Goal: Task Accomplishment & Management: Manage account settings

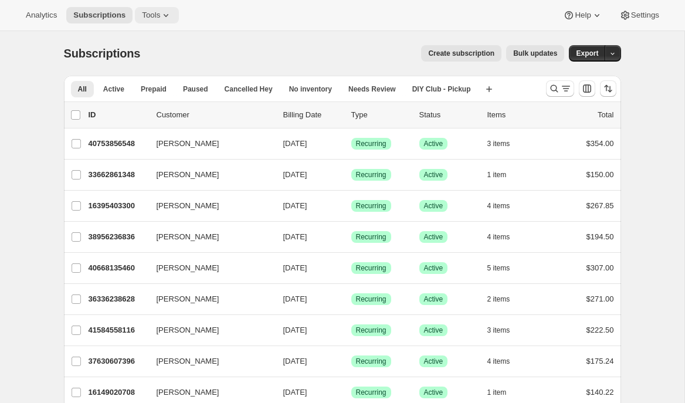
click at [158, 17] on span "Tools" at bounding box center [151, 15] width 18 height 9
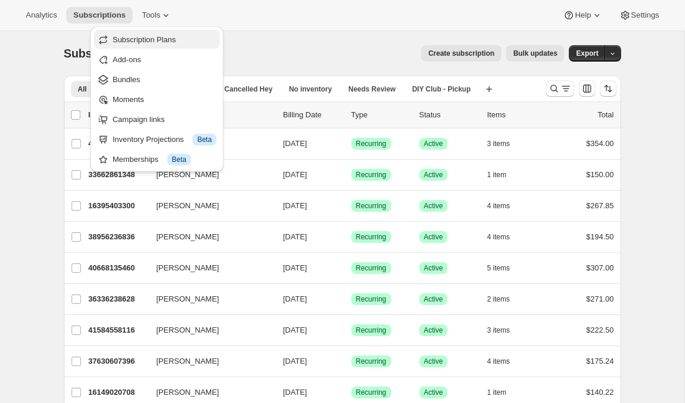
click at [161, 40] on span "Subscription Plans" at bounding box center [144, 39] width 63 height 9
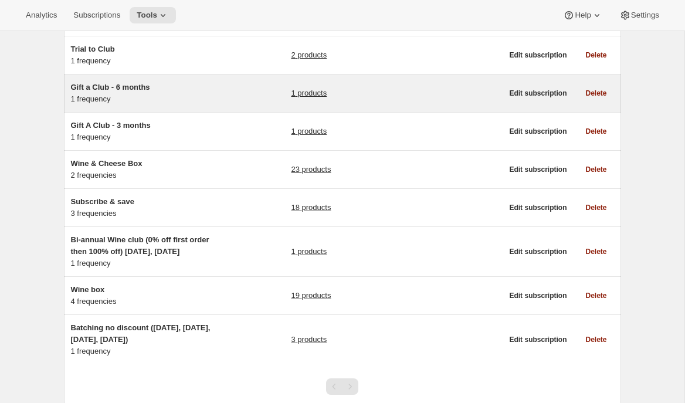
scroll to position [140, 0]
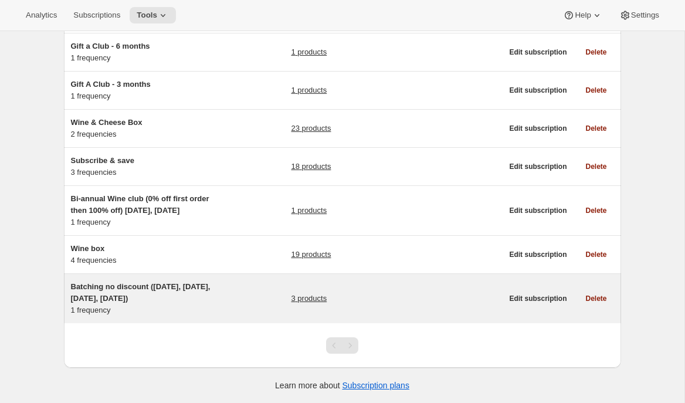
click at [171, 302] on h5 "Batching no discount ([DATE], [DATE], [DATE], [DATE])" at bounding box center [144, 292] width 147 height 23
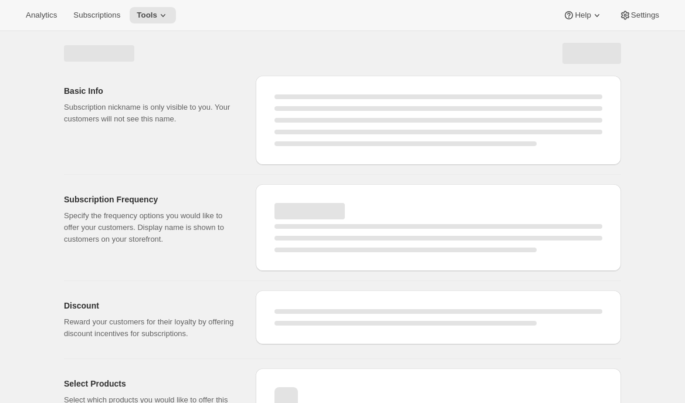
select select "WEEK"
select select "MONTH"
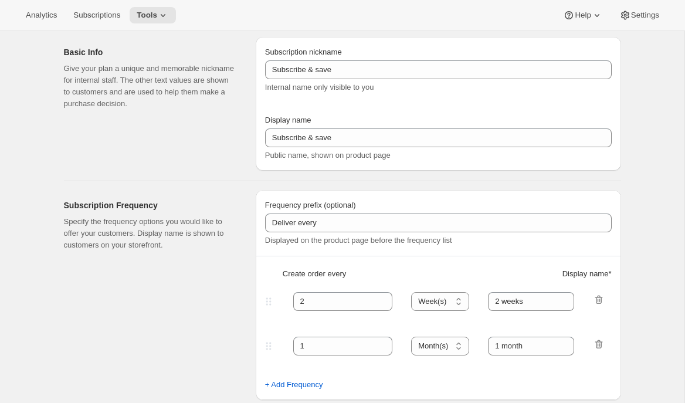
type input "Batching no discount ([DATE], [DATE], [DATE], [DATE])"
type input "Quarterly Club Shipments"
type input "Shipments in"
type input "3"
select select "MONTH"
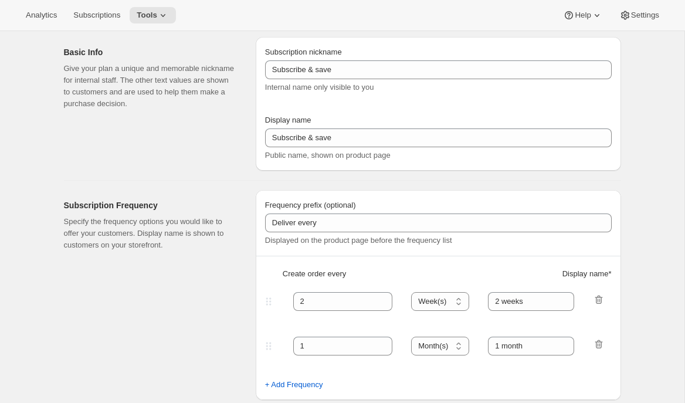
type input "January, April, July and October"
checkbox input "true"
select select "YEARDAY"
select select "15"
select select "4"
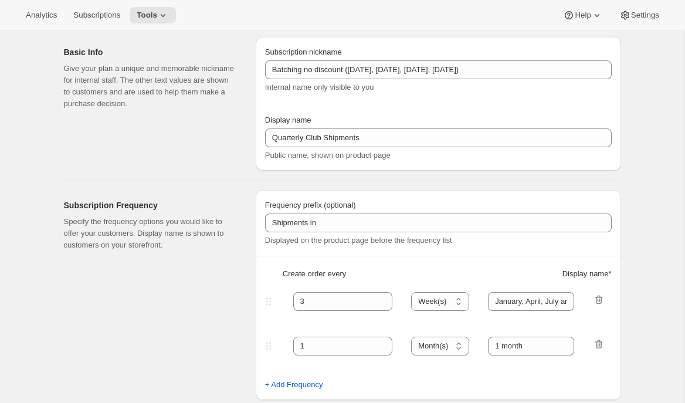
select select "10"
select select "7"
select select "21"
select select "10"
select select "6"
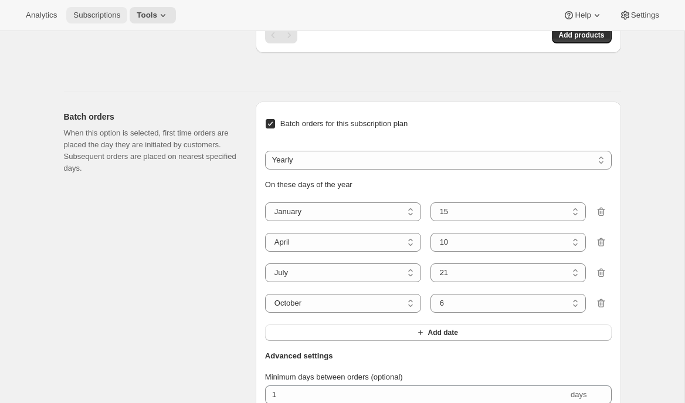
scroll to position [209, 0]
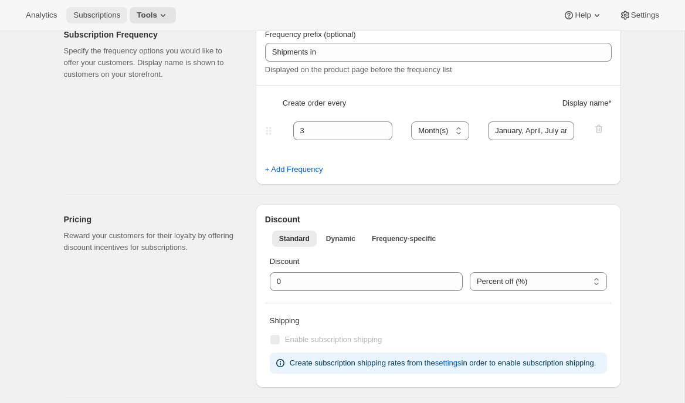
click at [97, 17] on span "Subscriptions" at bounding box center [96, 15] width 47 height 9
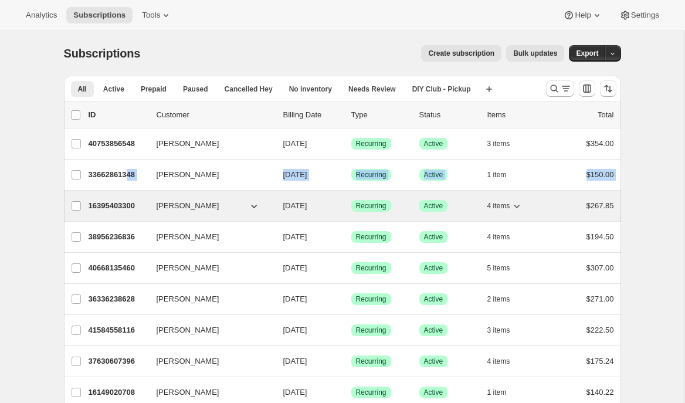
drag, startPoint x: 133, startPoint y: 175, endPoint x: 134, endPoint y: 200, distance: 25.3
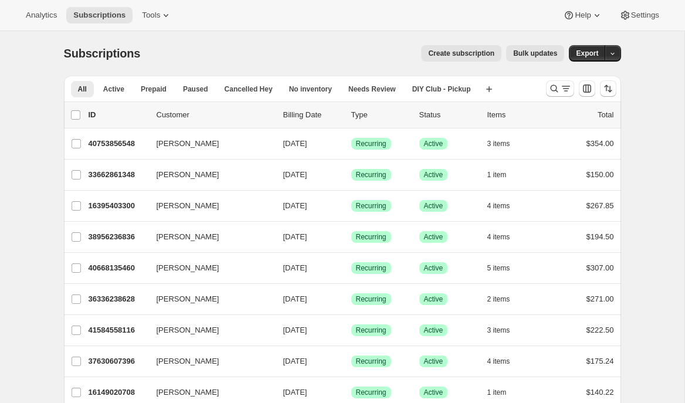
click at [452, 92] on span "DIY Club - Pickup" at bounding box center [441, 88] width 59 height 9
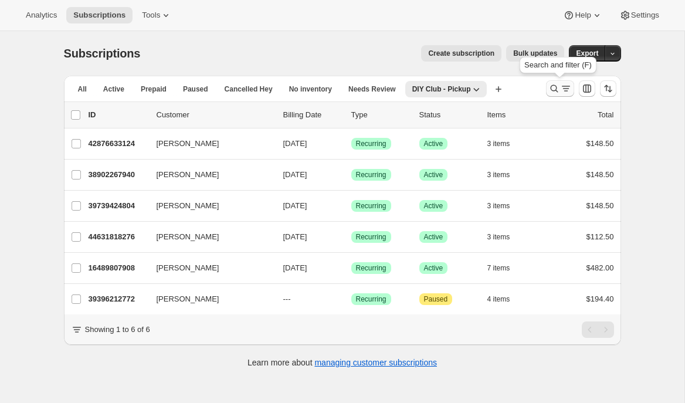
click at [554, 90] on icon "Search and filter results" at bounding box center [555, 89] width 12 height 12
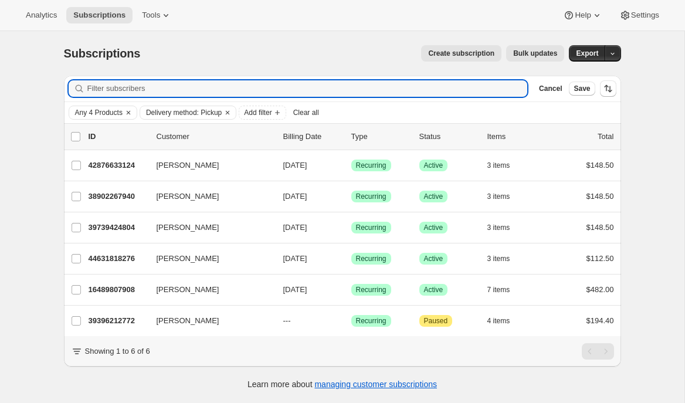
click at [526, 51] on span "Bulk updates" at bounding box center [535, 53] width 44 height 9
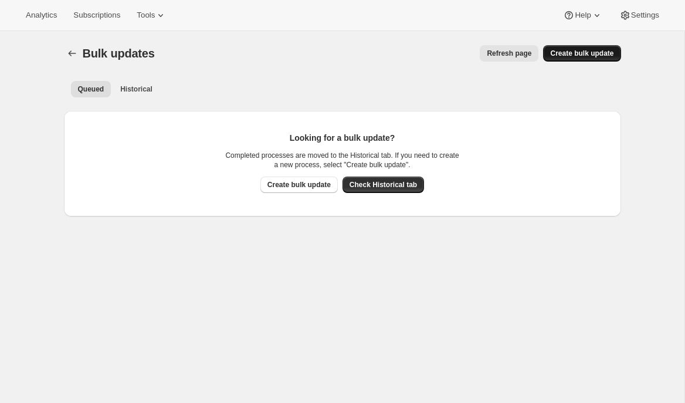
click at [564, 61] on button "Create bulk update" at bounding box center [581, 53] width 77 height 16
select select "10"
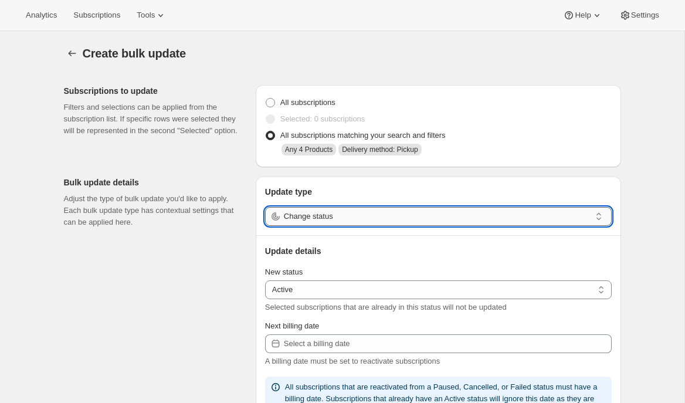
click at [400, 220] on input "Change status" at bounding box center [437, 216] width 307 height 19
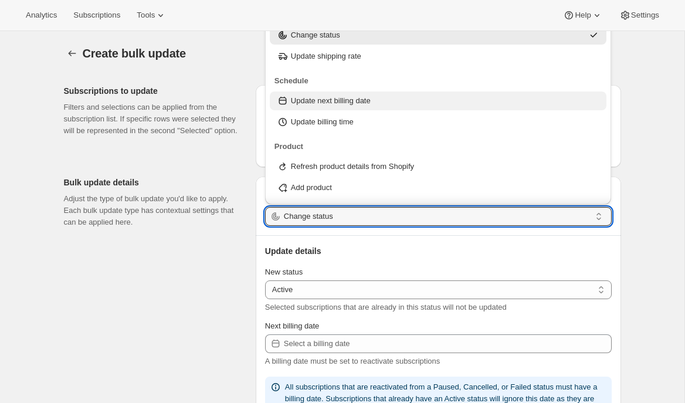
click at [377, 99] on div "Update next billing date" at bounding box center [438, 101] width 323 height 12
type input "Update next billing date"
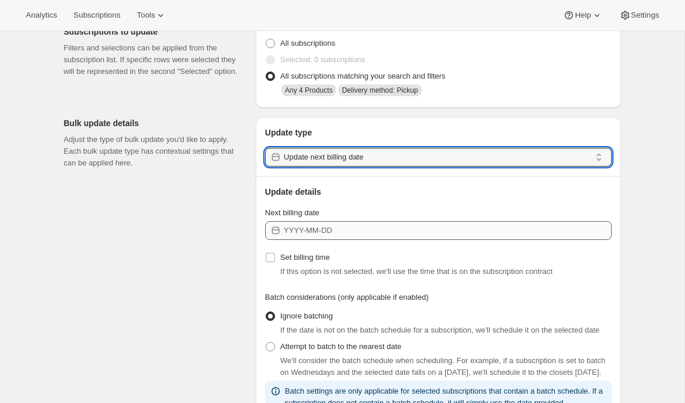
scroll to position [62, 0]
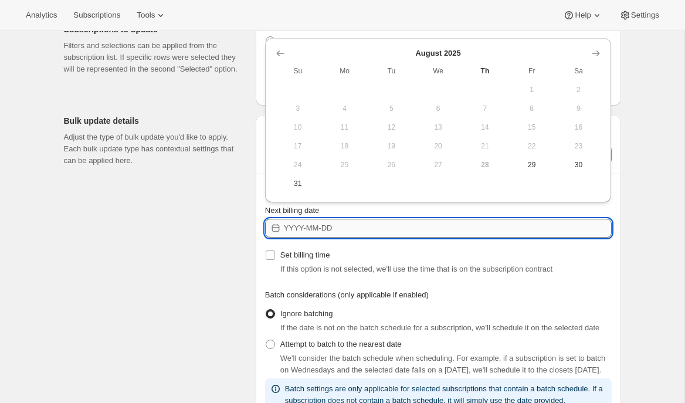
click at [334, 230] on input "Next billing date" at bounding box center [448, 228] width 328 height 19
click at [600, 59] on icon "Show next month, September 2025" at bounding box center [596, 54] width 12 height 12
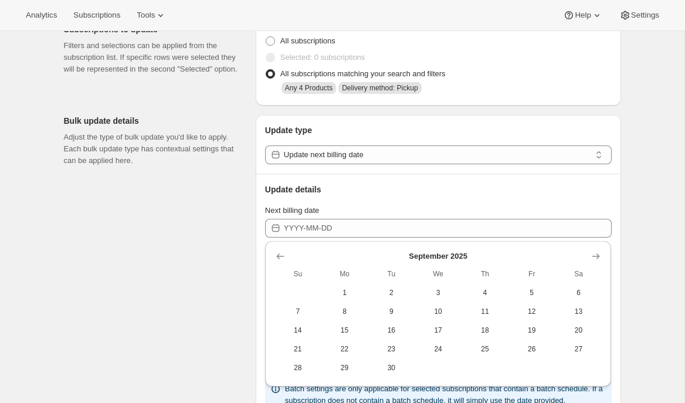
click at [481, 285] on button "4" at bounding box center [485, 292] width 47 height 19
type input "[DATE]"
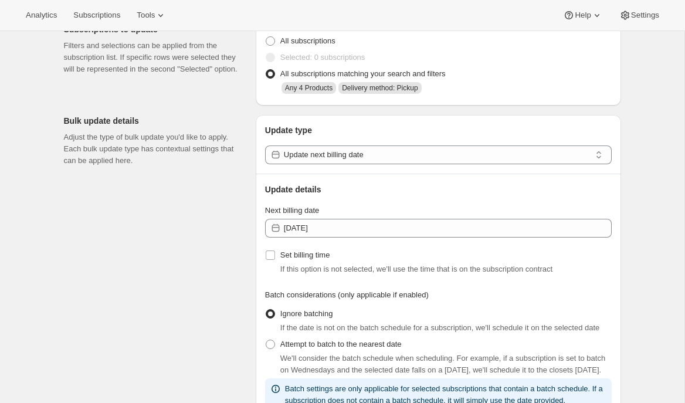
scroll to position [89, 0]
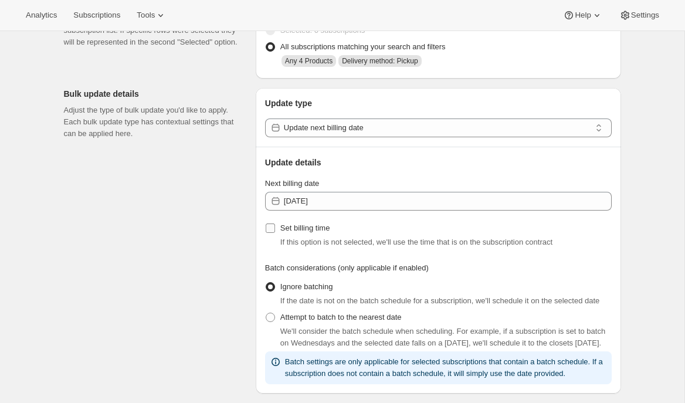
click at [314, 231] on span "Set billing time" at bounding box center [305, 228] width 50 height 9
click at [275, 231] on input "Set billing time" at bounding box center [270, 228] width 9 height 9
checkbox input "true"
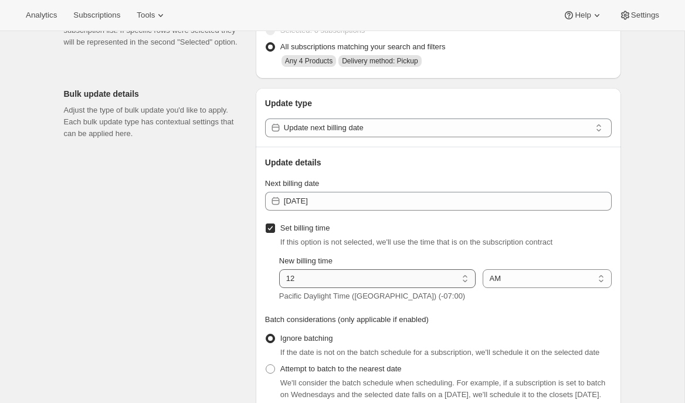
click at [319, 278] on select "01 02 03 04 05 06 07 08 09 10 11 12" at bounding box center [377, 278] width 197 height 19
select select "5"
click at [279, 269] on select "01 02 03 04 05 06 07 08 09 10 11 12" at bounding box center [377, 278] width 197 height 19
click at [225, 249] on div "Subscriptions to update Filters and selections can be applied from the subscrip…" at bounding box center [338, 410] width 567 height 846
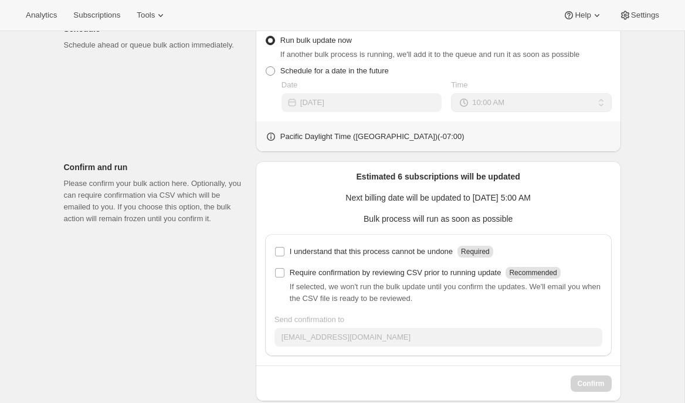
scroll to position [573, 0]
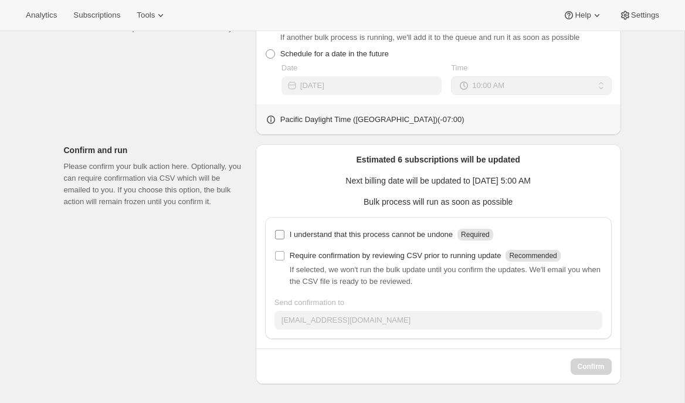
click at [310, 236] on p "I understand that this process cannot be undone" at bounding box center [371, 235] width 163 height 12
click at [285, 236] on input "I understand that this process cannot be undone Required" at bounding box center [279, 234] width 9 height 9
checkbox input "true"
click at [586, 365] on span "Confirm" at bounding box center [591, 366] width 27 height 9
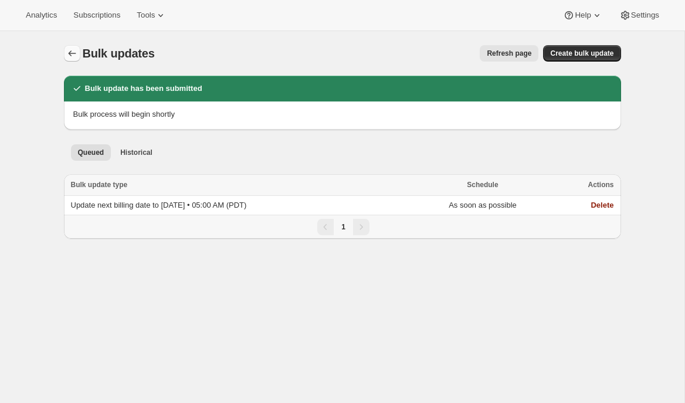
click at [70, 52] on icon "Bulk updates" at bounding box center [72, 53] width 8 height 6
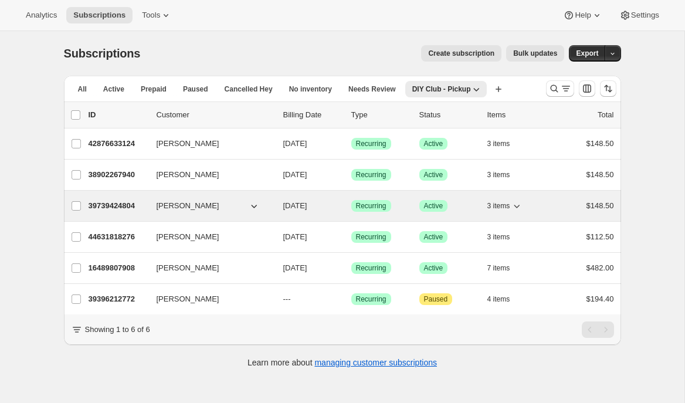
click at [103, 204] on p "39739424804" at bounding box center [118, 206] width 59 height 12
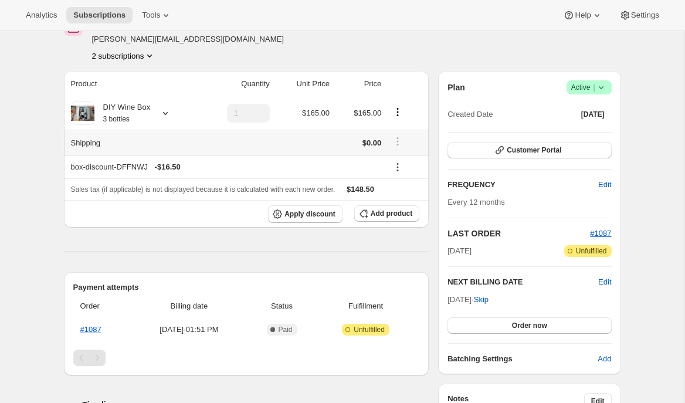
scroll to position [75, 0]
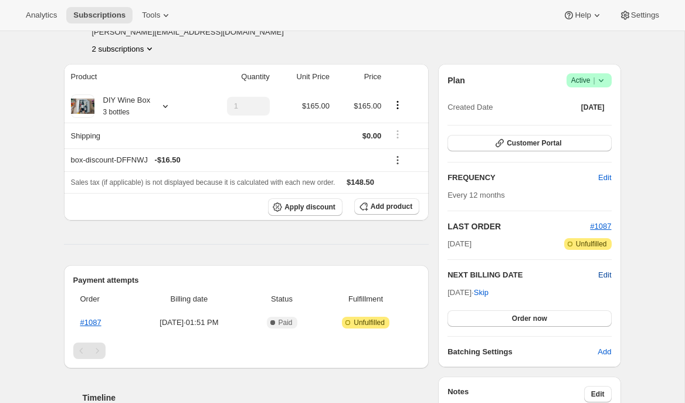
click at [607, 275] on span "Edit" at bounding box center [605, 275] width 13 height 12
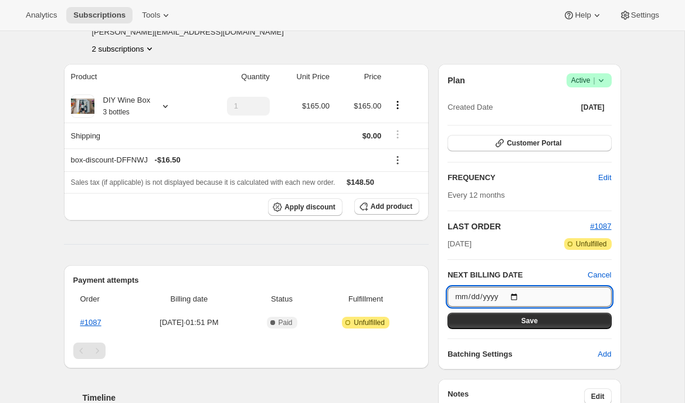
click at [521, 297] on input "[DATE]" at bounding box center [530, 297] width 164 height 20
type input "[DATE]"
click at [516, 320] on button "Save" at bounding box center [530, 321] width 164 height 16
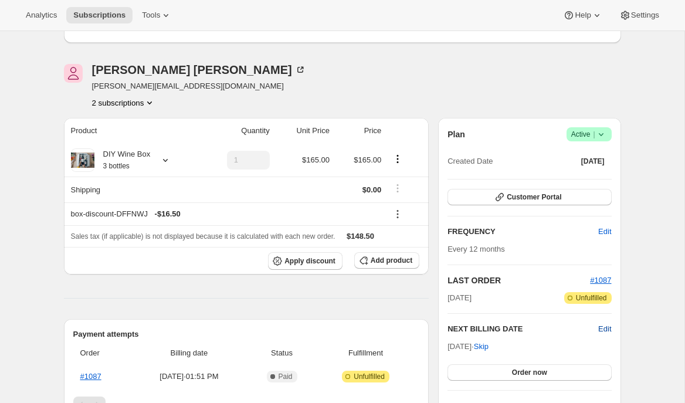
click at [602, 329] on span "Edit" at bounding box center [605, 329] width 13 height 12
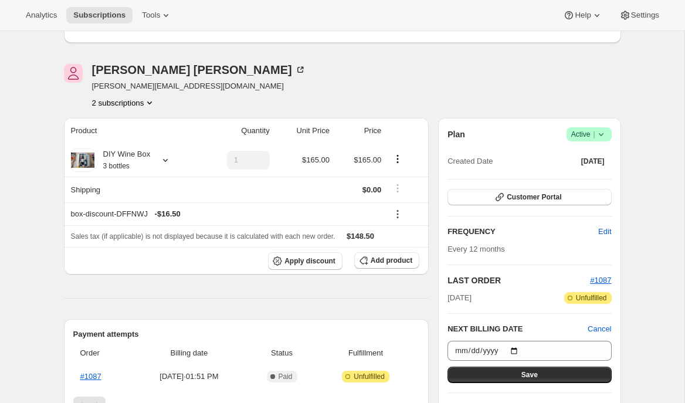
click at [654, 283] on div "Subscription #39739424804. This page is ready Subscription #39739424804 Success…" at bounding box center [342, 381] width 685 height 851
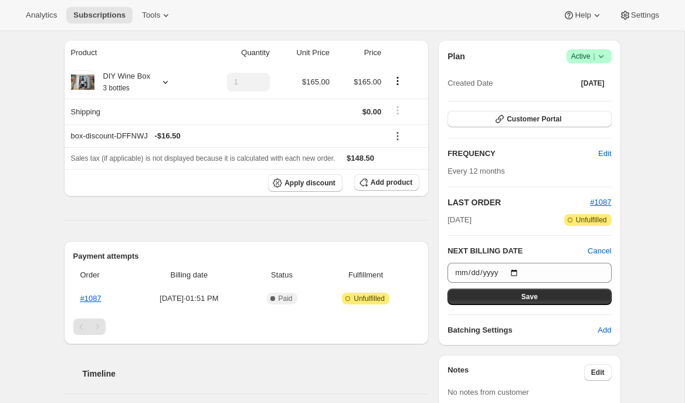
scroll to position [165, 0]
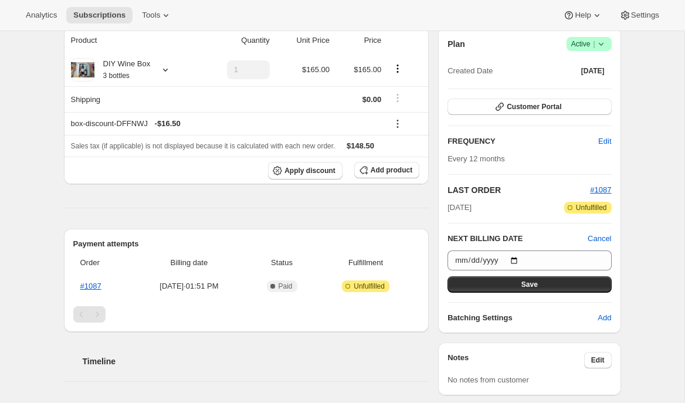
click at [632, 263] on div "Subscription #39739424804. This page is ready Subscription #39739424804 Success…" at bounding box center [343, 291] width 586 height 851
click at [552, 279] on button "Save" at bounding box center [530, 284] width 164 height 16
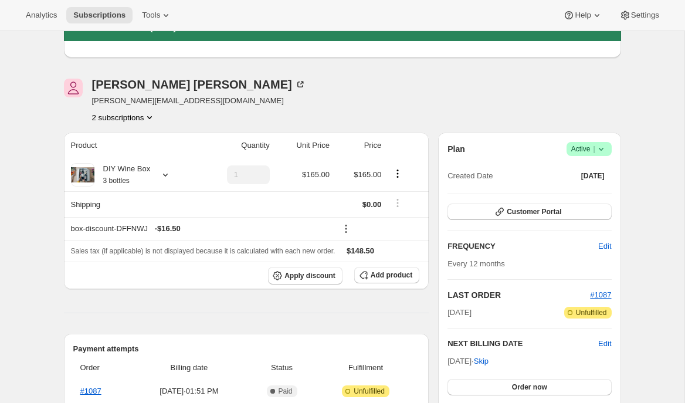
scroll to position [83, 0]
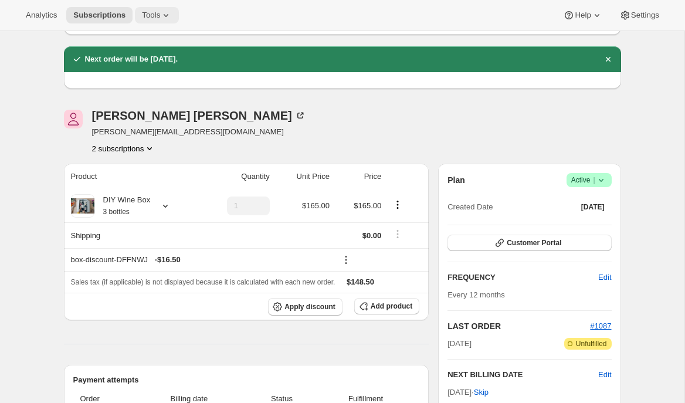
click at [157, 16] on span "Tools" at bounding box center [151, 15] width 18 height 9
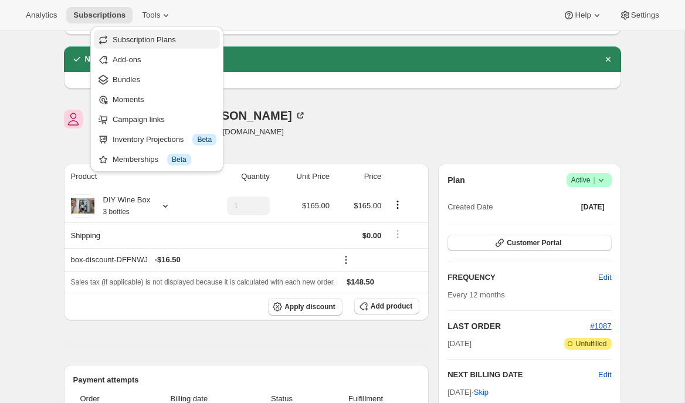
click at [150, 40] on span "Subscription Plans" at bounding box center [144, 39] width 63 height 9
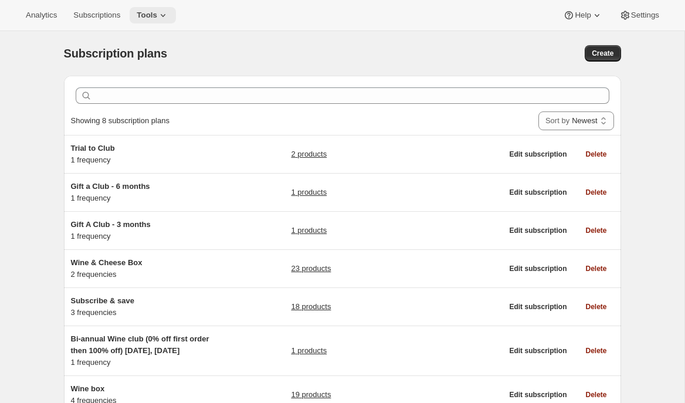
click at [164, 19] on icon at bounding box center [163, 15] width 12 height 12
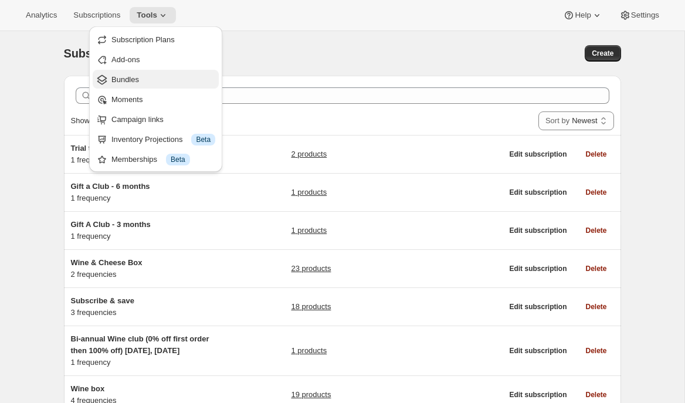
click at [158, 77] on span "Bundles" at bounding box center [163, 80] width 104 height 12
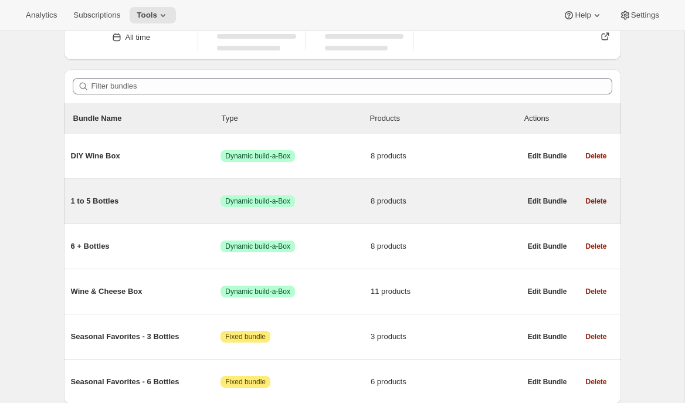
scroll to position [69, 0]
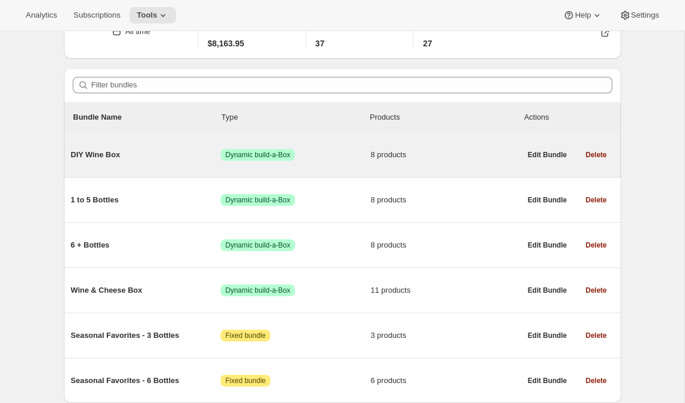
click at [148, 158] on span "DIY Wine Box" at bounding box center [146, 155] width 150 height 12
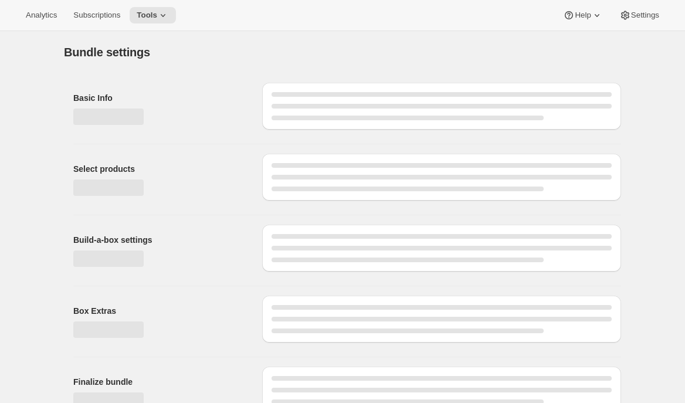
type input "DIY Wine Box"
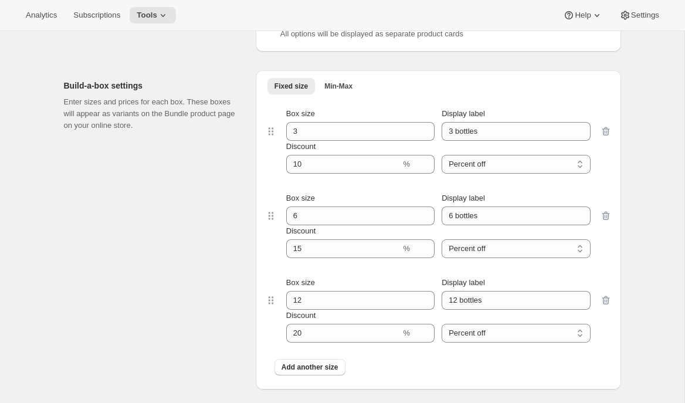
scroll to position [854, 0]
click at [343, 80] on span "Min-Max" at bounding box center [338, 84] width 28 height 9
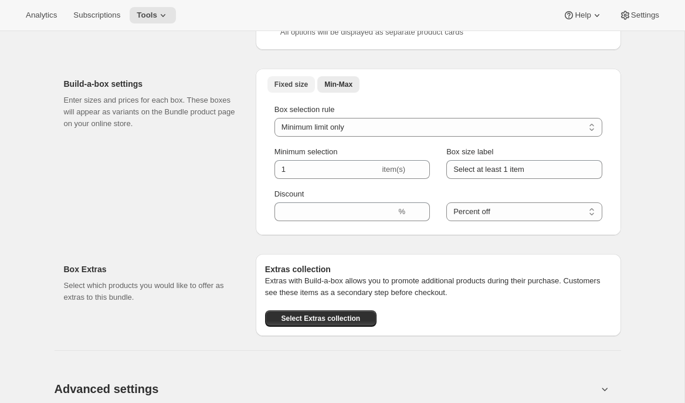
click at [279, 82] on span "Fixed size" at bounding box center [291, 84] width 33 height 9
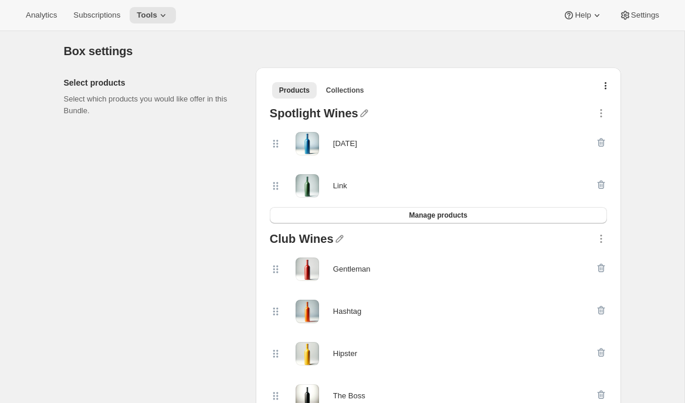
scroll to position [0, 0]
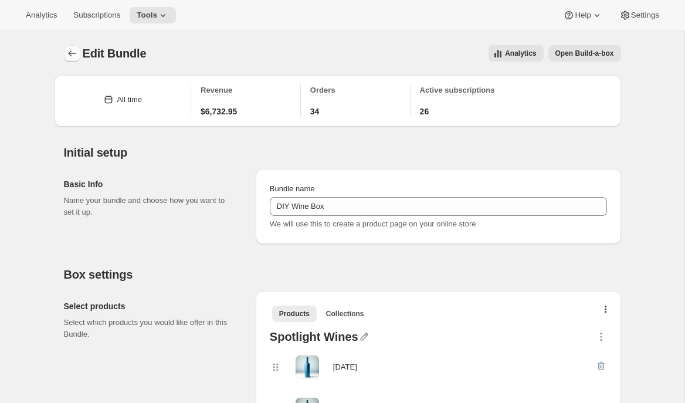
click at [72, 55] on icon "Bundles" at bounding box center [72, 54] width 12 height 12
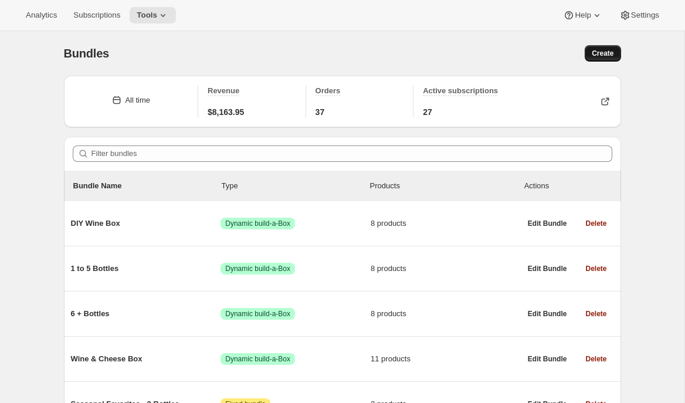
click at [594, 54] on span "Create" at bounding box center [603, 53] width 22 height 9
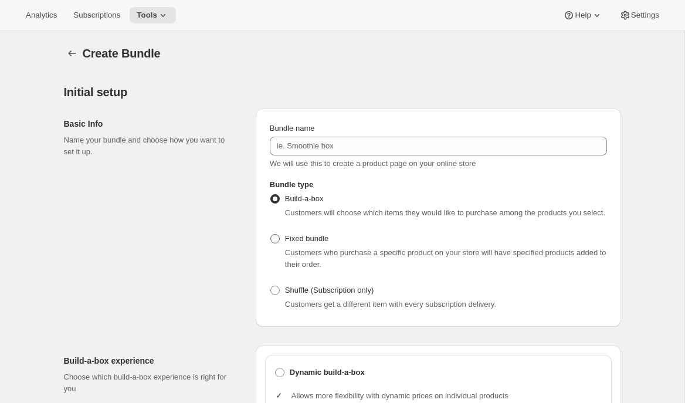
click at [306, 247] on label "Fixed bundle" at bounding box center [299, 239] width 59 height 16
click at [280, 244] on span at bounding box center [275, 239] width 11 height 11
click at [271, 235] on input "Fixed bundle" at bounding box center [271, 234] width 1 height 1
radio input "true"
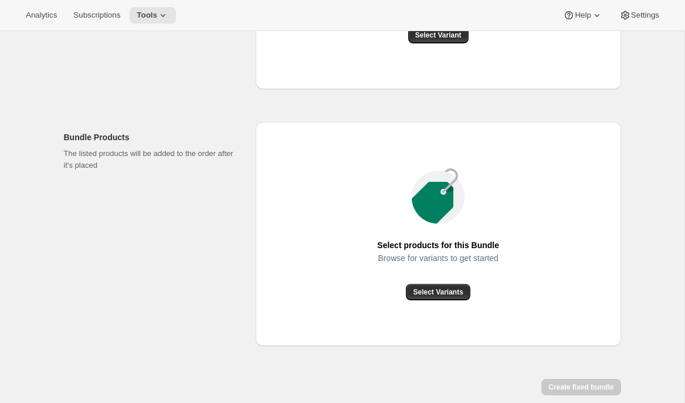
scroll to position [475, 0]
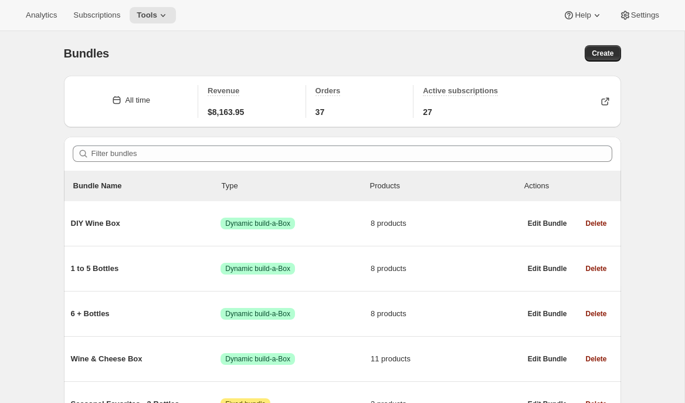
scroll to position [115, 0]
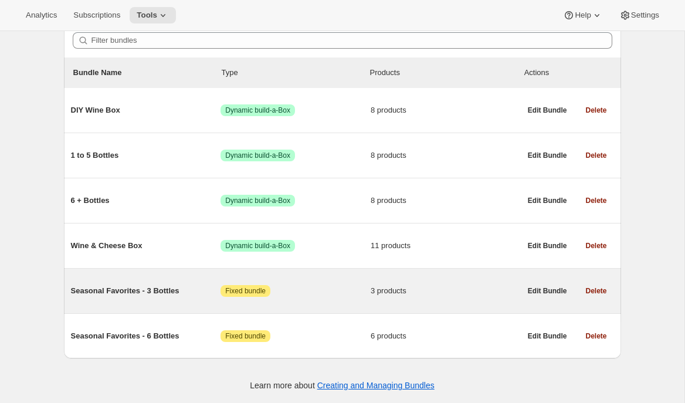
click at [160, 290] on span "Seasonal Favorites - 3 Bottles" at bounding box center [146, 291] width 150 height 12
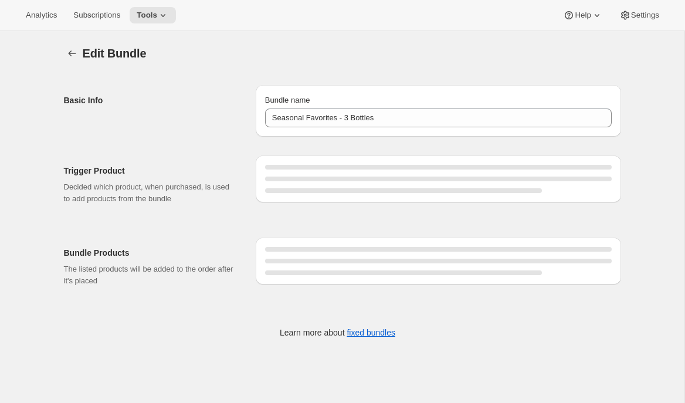
type input "Seasonal Favorites - 3 Bottles"
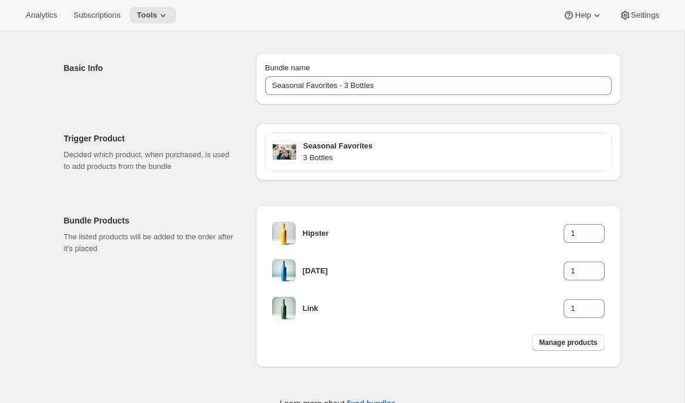
scroll to position [35, 0]
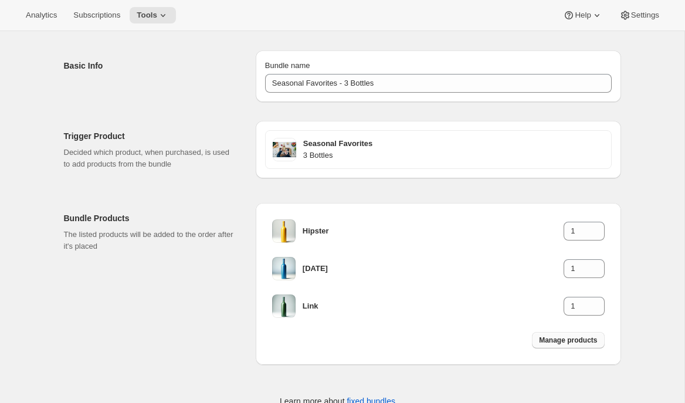
click at [561, 343] on span "Manage products" at bounding box center [568, 340] width 58 height 9
click at [104, 16] on span "Subscriptions" at bounding box center [96, 15] width 47 height 9
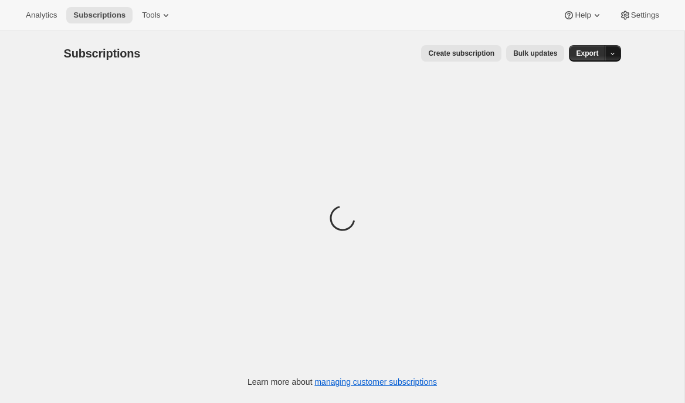
click at [615, 55] on icon "button" at bounding box center [613, 54] width 8 height 8
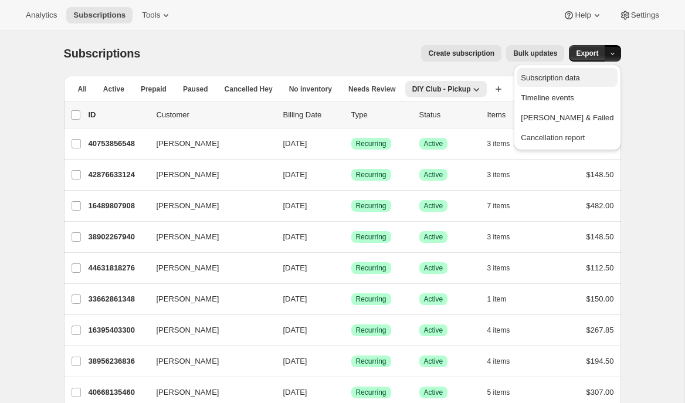
click at [574, 79] on span "Subscription data" at bounding box center [550, 77] width 59 height 9
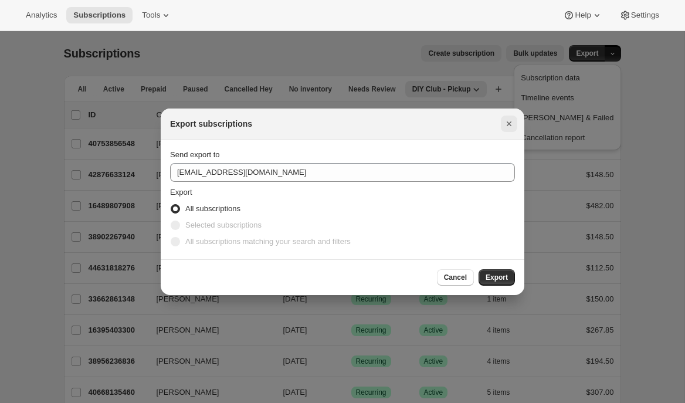
drag, startPoint x: 515, startPoint y: 127, endPoint x: 439, endPoint y: 89, distance: 85.0
click at [515, 127] on icon "Close" at bounding box center [509, 124] width 12 height 12
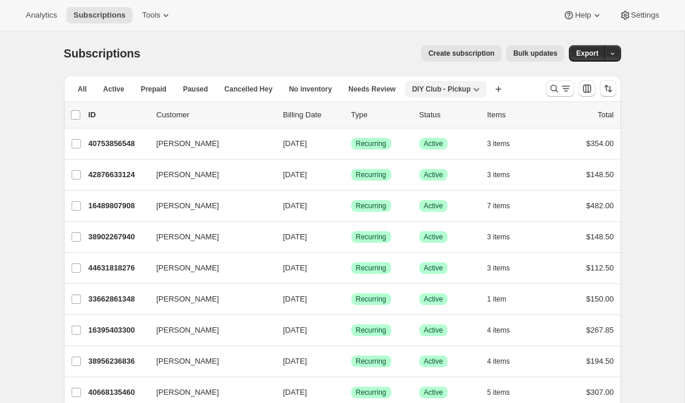
click at [449, 83] on button "DIY Club - Pickup" at bounding box center [446, 89] width 82 height 16
drag, startPoint x: 192, startPoint y: 88, endPoint x: 425, endPoint y: 80, distance: 233.1
click at [192, 88] on span "Paused" at bounding box center [195, 88] width 25 height 9
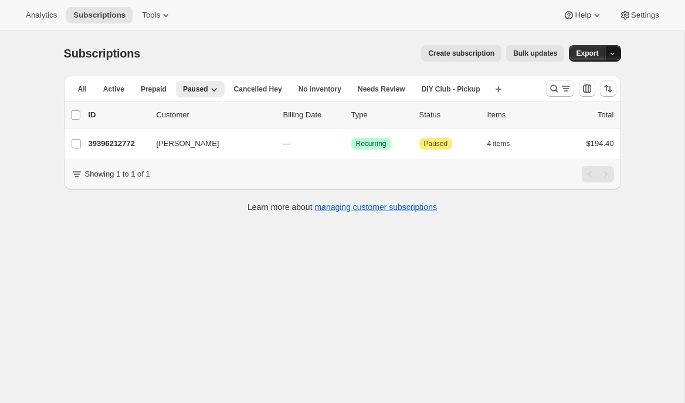
click at [614, 52] on icon "button" at bounding box center [613, 54] width 8 height 8
click at [580, 75] on span "Subscription data" at bounding box center [550, 77] width 59 height 9
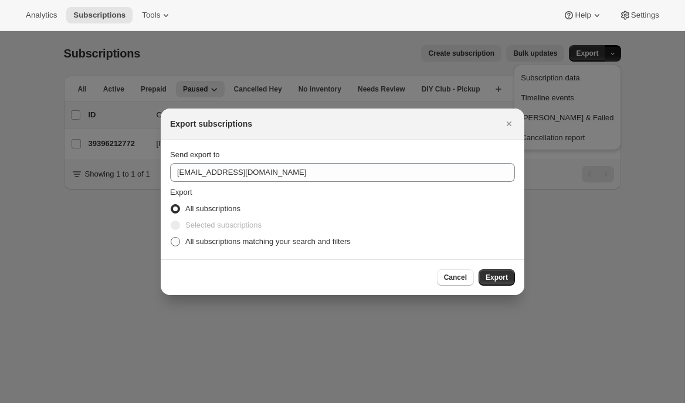
click at [218, 237] on span "All subscriptions matching your search and filters" at bounding box center [267, 241] width 165 height 9
click at [171, 237] on input "All subscriptions matching your search and filters" at bounding box center [171, 237] width 1 height 1
radio input "true"
click at [502, 124] on button "Close" at bounding box center [509, 124] width 16 height 16
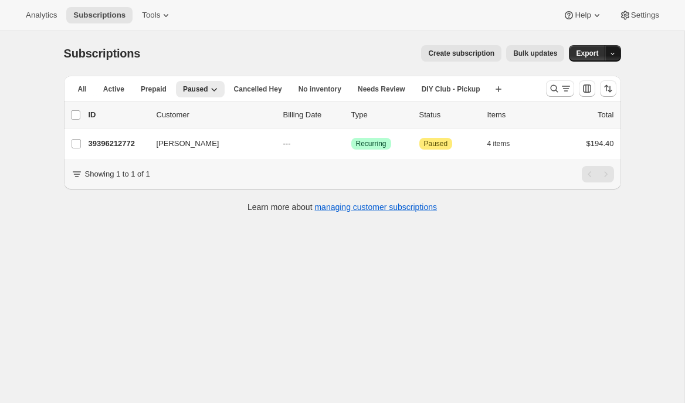
click at [616, 56] on icon "button" at bounding box center [613, 54] width 8 height 8
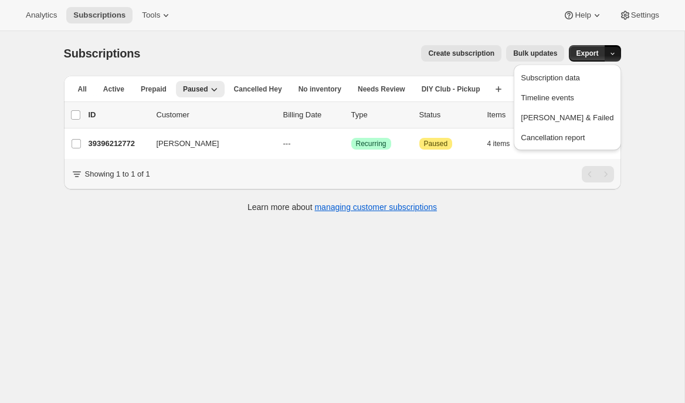
click at [556, 226] on div "Subscriptions. This page is ready Subscriptions Create subscription Bulk update…" at bounding box center [342, 232] width 685 height 403
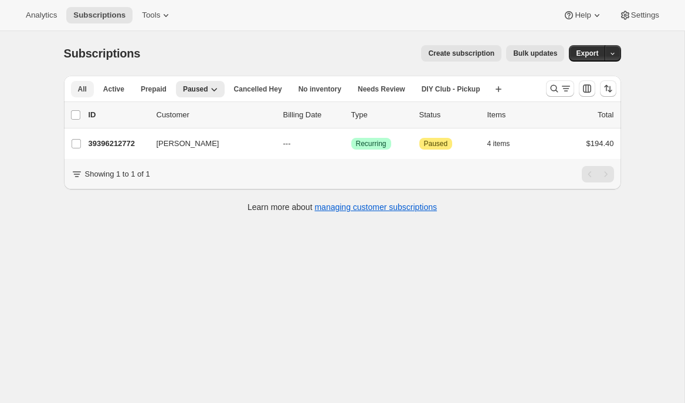
click at [84, 92] on span "All" at bounding box center [82, 88] width 9 height 9
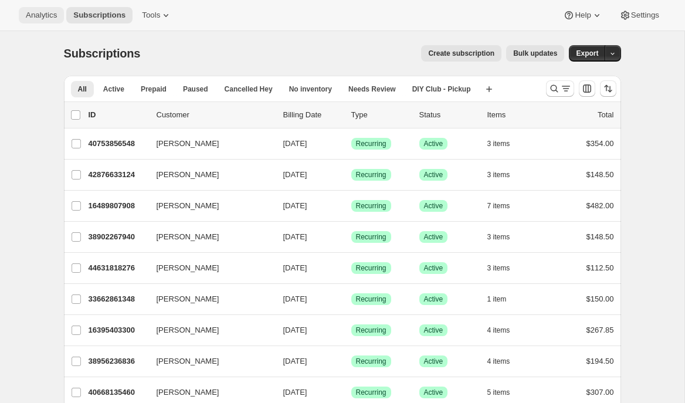
click at [39, 13] on span "Analytics" at bounding box center [41, 15] width 31 height 9
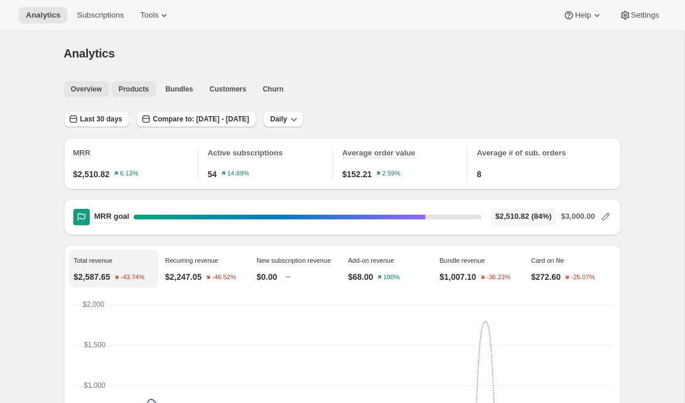
click at [146, 87] on span "Products" at bounding box center [134, 88] width 31 height 9
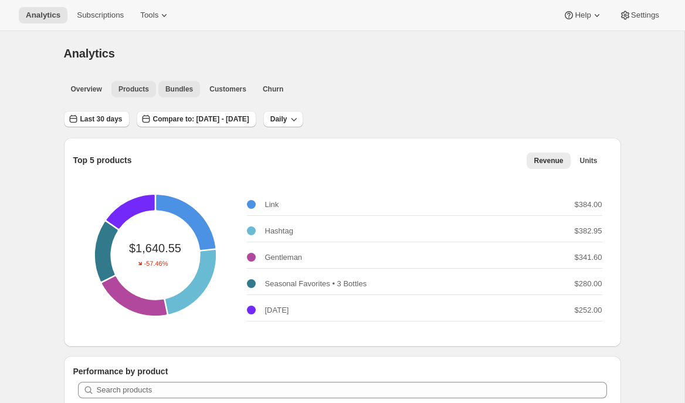
click at [180, 89] on span "Bundles" at bounding box center [179, 88] width 28 height 9
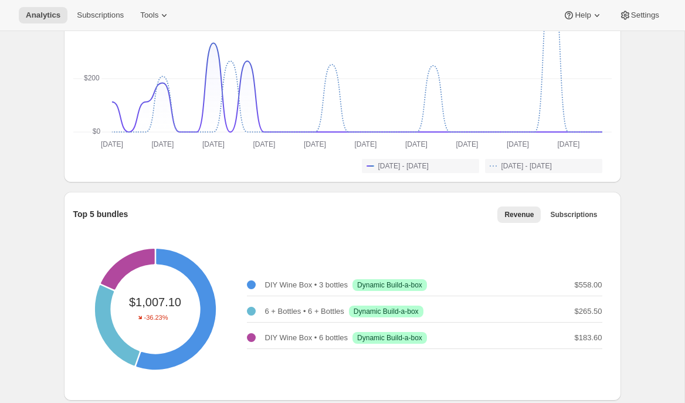
scroll to position [253, 0]
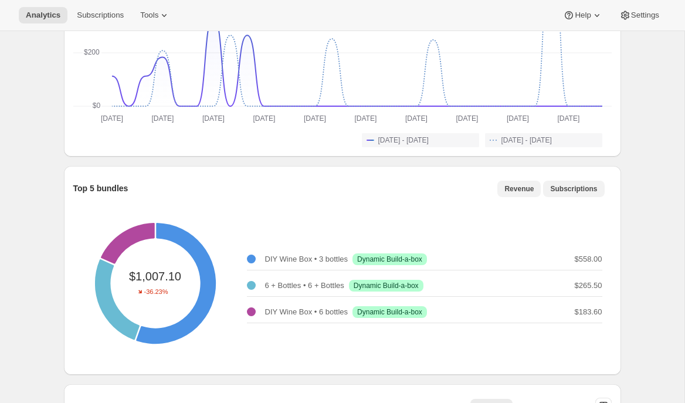
click at [586, 188] on span "Subscriptions" at bounding box center [573, 188] width 47 height 9
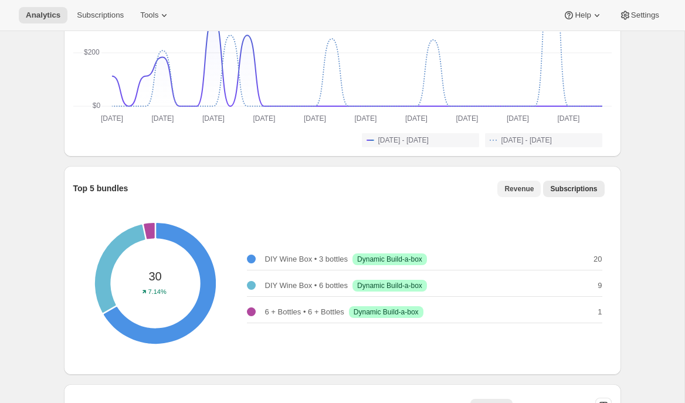
click at [523, 189] on span "Revenue" at bounding box center [519, 188] width 29 height 9
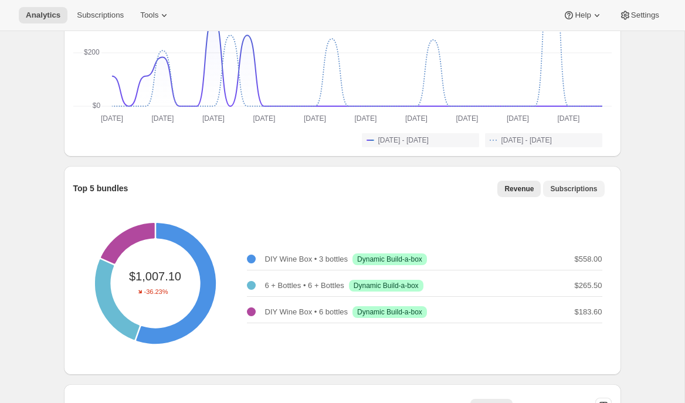
click at [580, 194] on button "Subscriptions" at bounding box center [573, 189] width 61 height 16
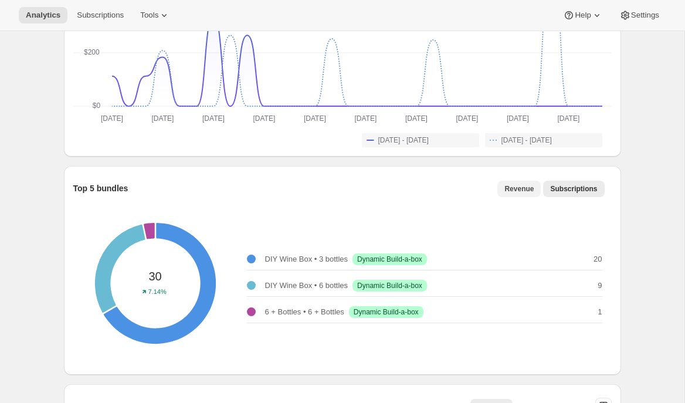
click at [518, 185] on span "Revenue" at bounding box center [519, 188] width 29 height 9
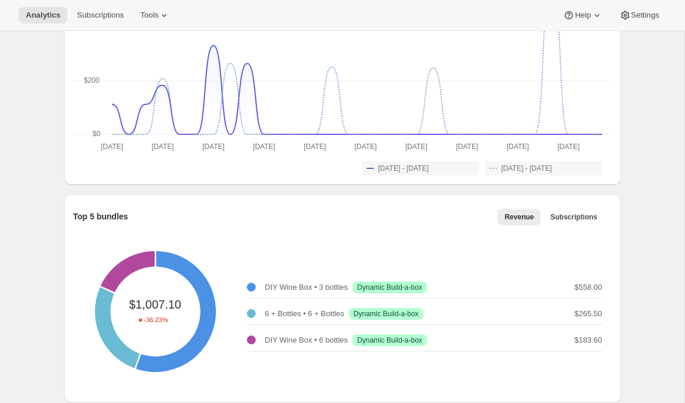
scroll to position [0, 0]
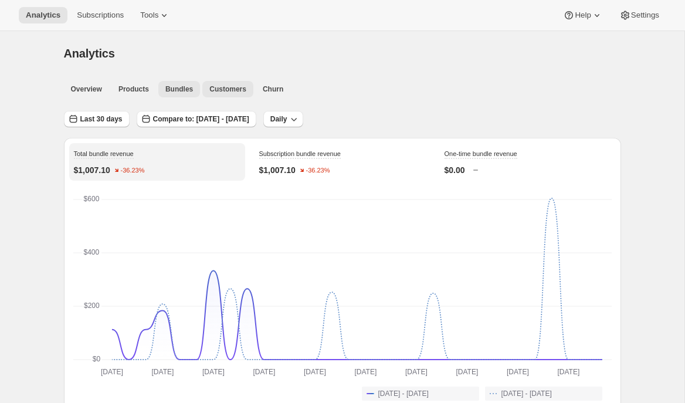
click at [235, 92] on span "Customers" at bounding box center [227, 88] width 37 height 9
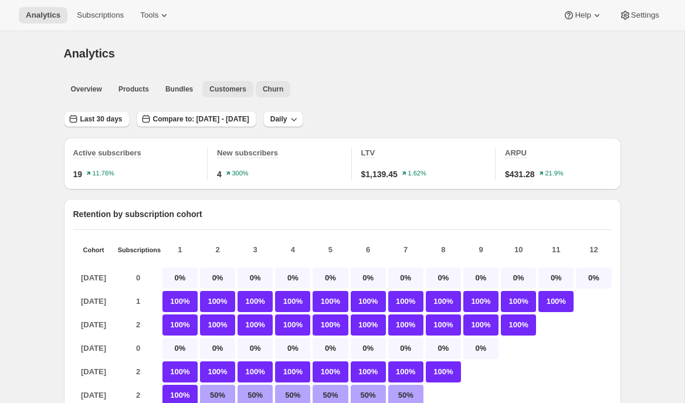
click at [271, 83] on button "Churn" at bounding box center [273, 89] width 35 height 16
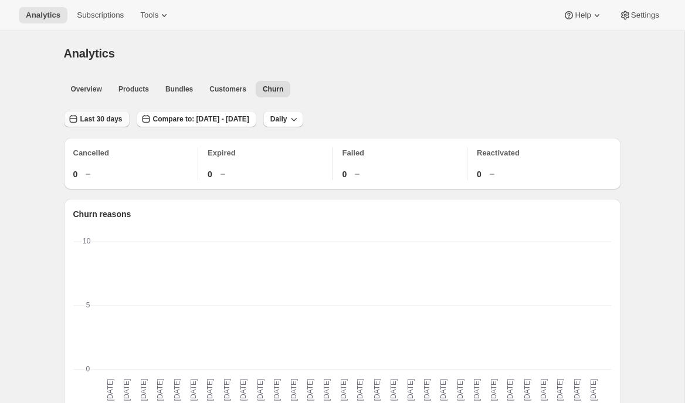
click at [111, 119] on span "Last 30 days" at bounding box center [101, 118] width 42 height 9
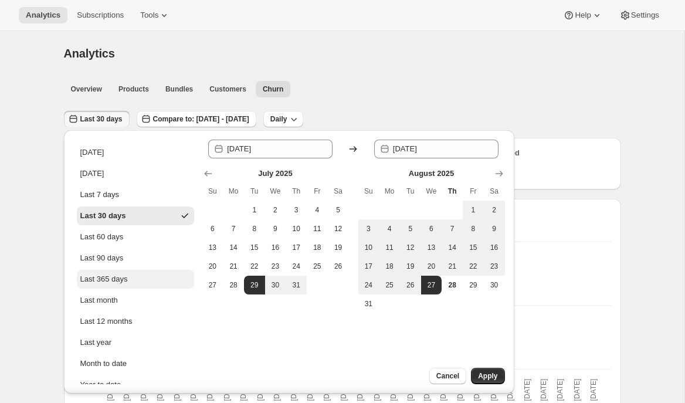
click at [114, 275] on div "Last 365 days" at bounding box center [104, 279] width 48 height 12
type input "[DATE]"
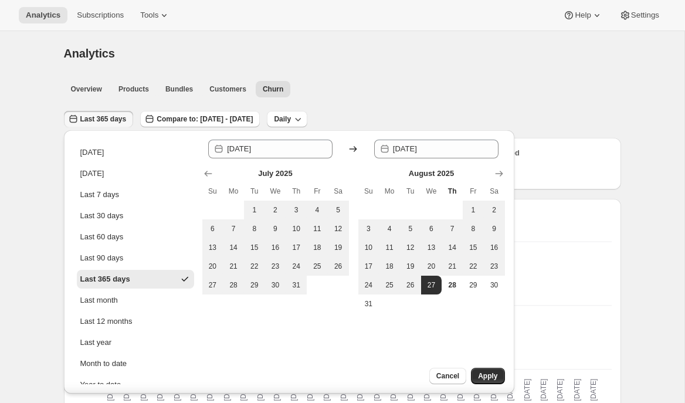
drag, startPoint x: 492, startPoint y: 377, endPoint x: 485, endPoint y: 364, distance: 15.2
click at [492, 377] on span "Apply" at bounding box center [487, 375] width 19 height 9
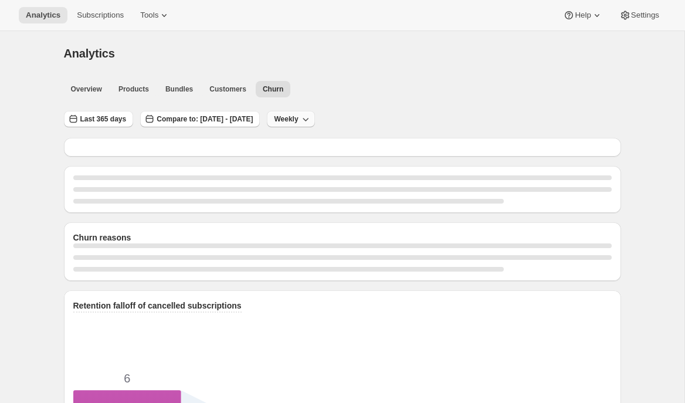
click at [309, 119] on icon "button" at bounding box center [306, 120] width 6 height 4
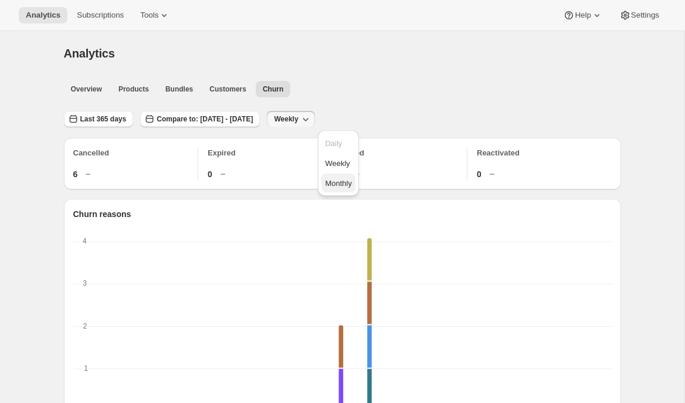
click at [344, 180] on span "Monthly" at bounding box center [338, 183] width 27 height 9
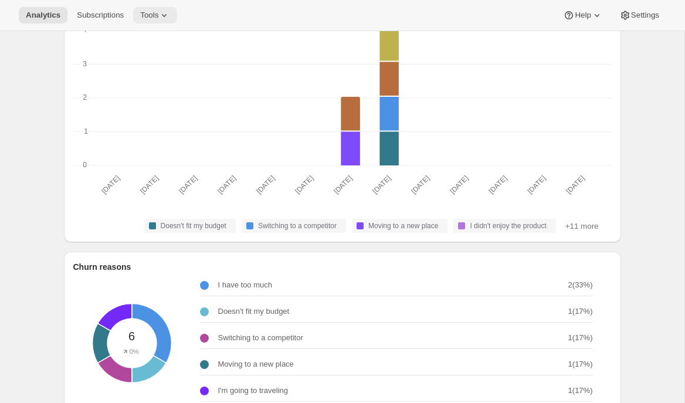
scroll to position [103, 0]
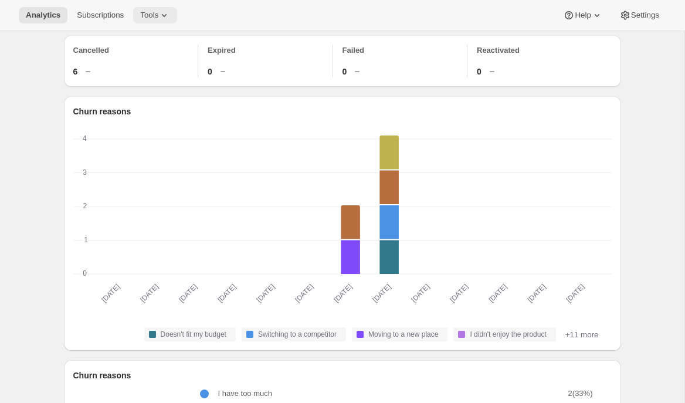
click at [165, 12] on icon at bounding box center [164, 15] width 12 height 12
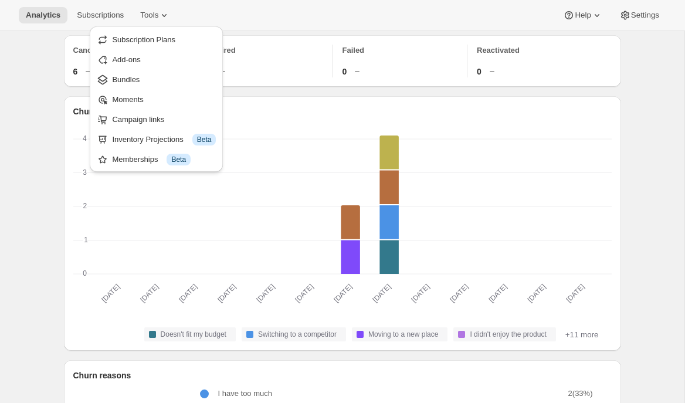
click at [131, 103] on span "Moments" at bounding box center [127, 99] width 31 height 9
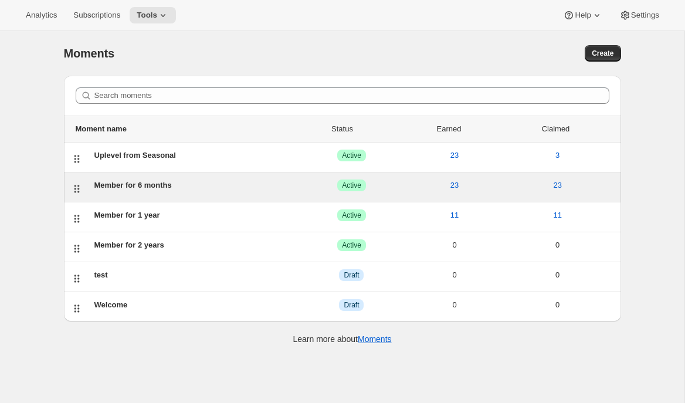
click at [116, 182] on div "Member for 6 months" at bounding box center [197, 186] width 206 height 12
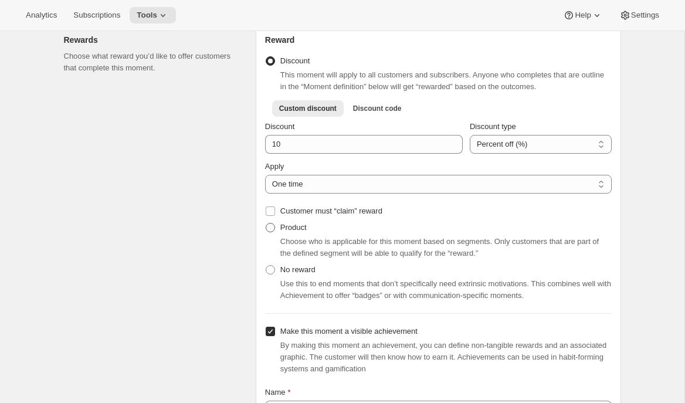
scroll to position [415, 0]
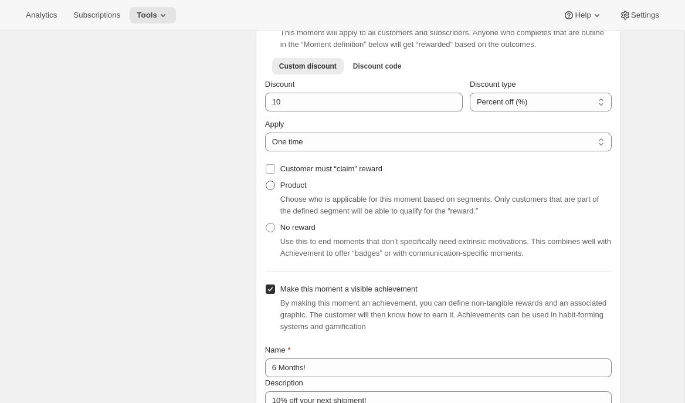
click at [291, 190] on span "Product" at bounding box center [293, 185] width 26 height 9
click at [266, 181] on input "Product" at bounding box center [266, 181] width 1 height 1
radio input "true"
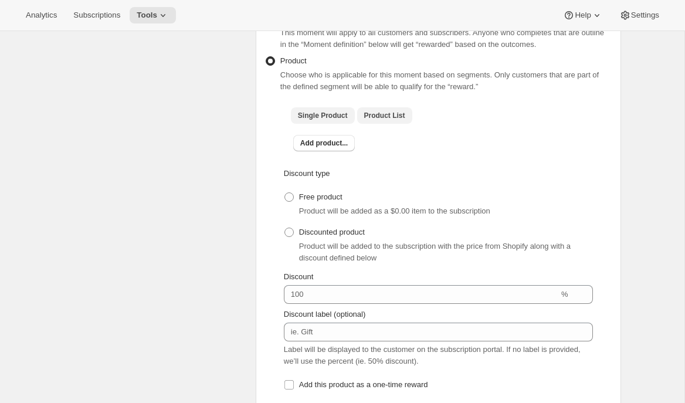
click at [394, 120] on span "Product List" at bounding box center [384, 115] width 41 height 9
checkbox input "true"
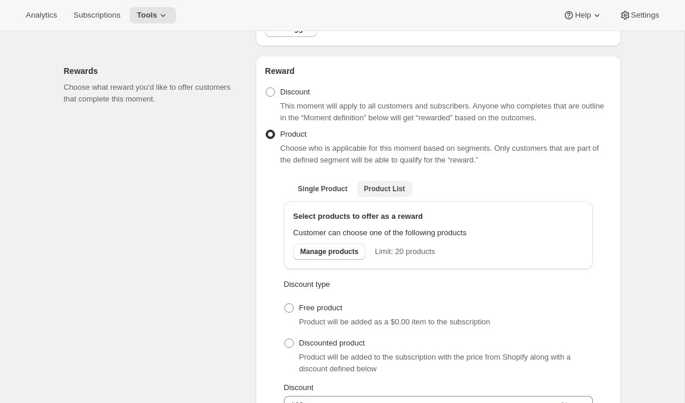
scroll to position [340, 0]
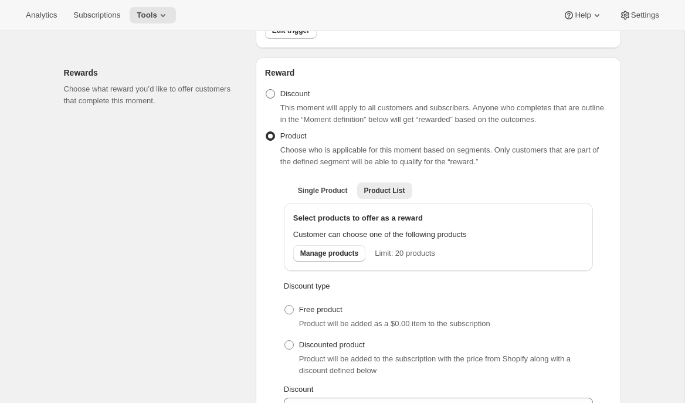
click at [299, 98] on span "Discount" at bounding box center [295, 93] width 30 height 9
click at [266, 90] on input "Discount" at bounding box center [266, 89] width 1 height 1
radio input "true"
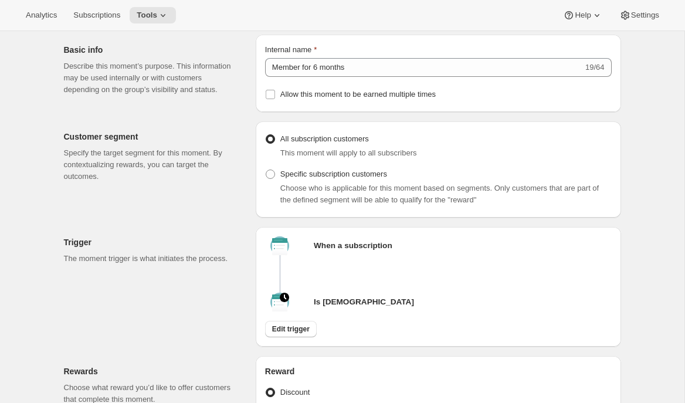
scroll to position [0, 0]
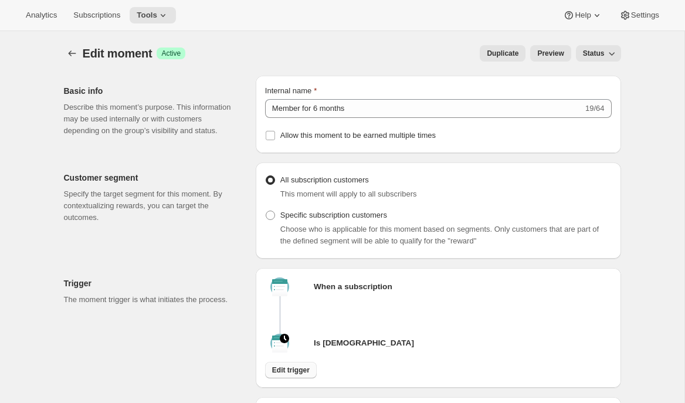
click at [287, 374] on span "Edit trigger" at bounding box center [291, 370] width 38 height 9
select select "months"
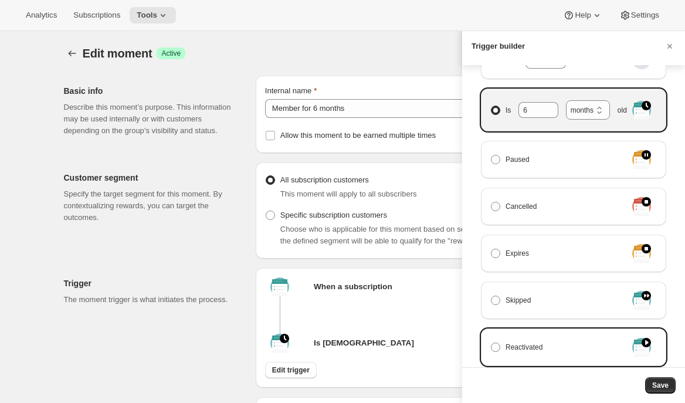
scroll to position [294, 0]
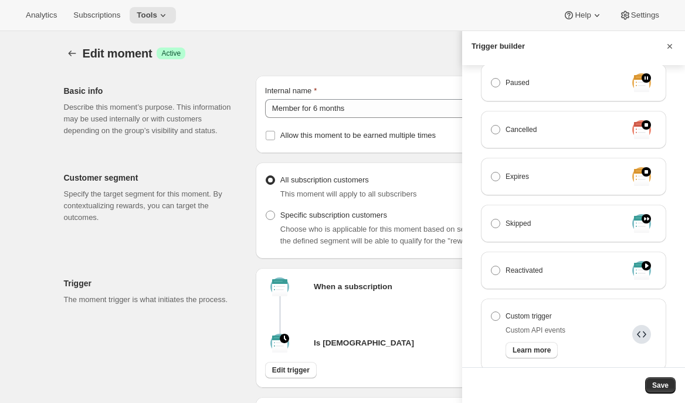
click at [667, 45] on icon "Cancel" at bounding box center [670, 46] width 12 height 12
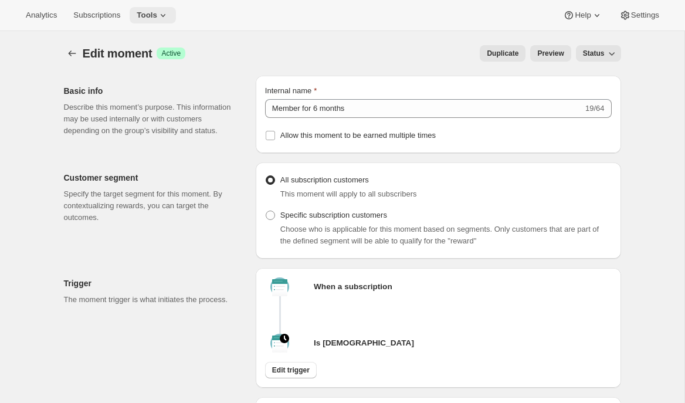
click at [161, 20] on button "Tools" at bounding box center [153, 15] width 46 height 16
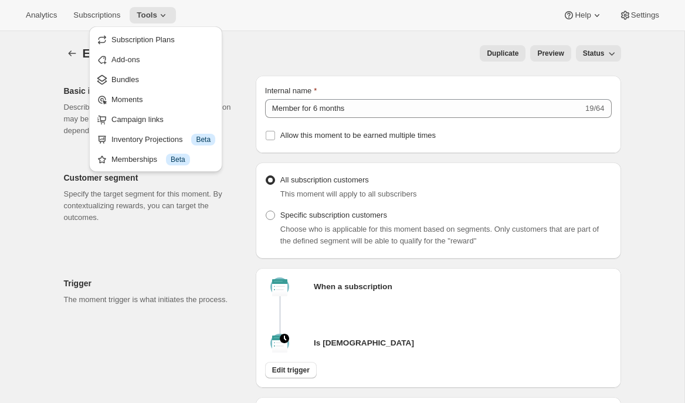
click at [145, 155] on div "Memberships Info Beta" at bounding box center [163, 160] width 104 height 12
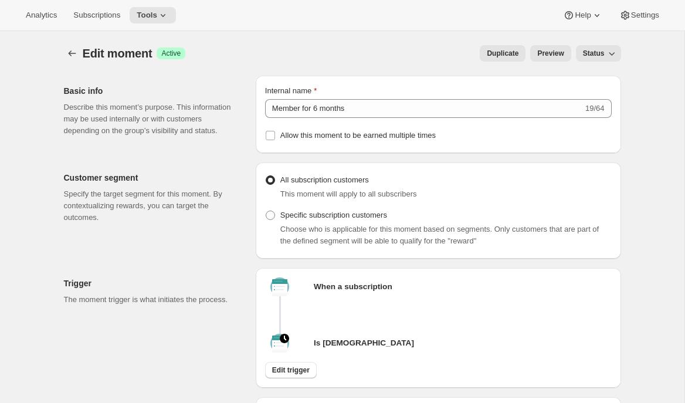
checkbox input "false"
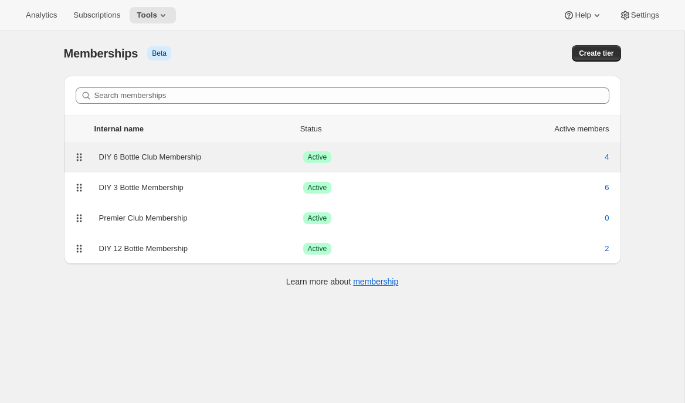
click at [180, 161] on div "DIY 6 Bottle Club Membership" at bounding box center [201, 157] width 204 height 12
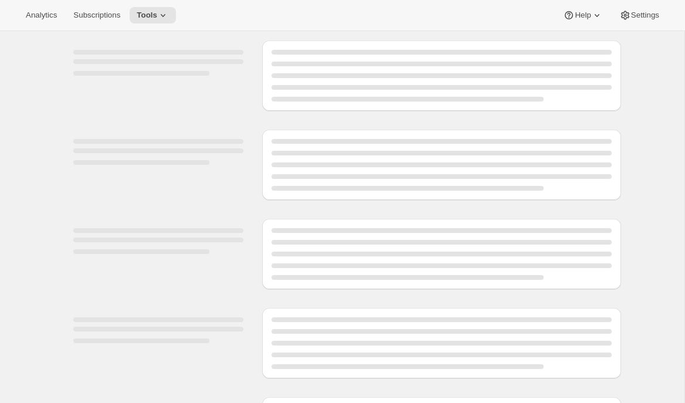
select select "variants"
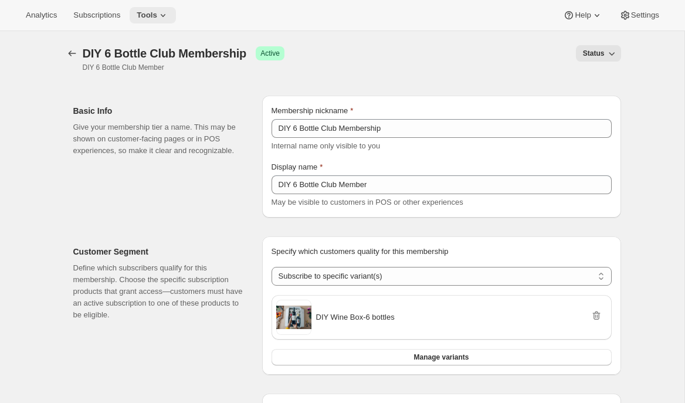
click at [162, 9] on button "Tools" at bounding box center [153, 15] width 46 height 16
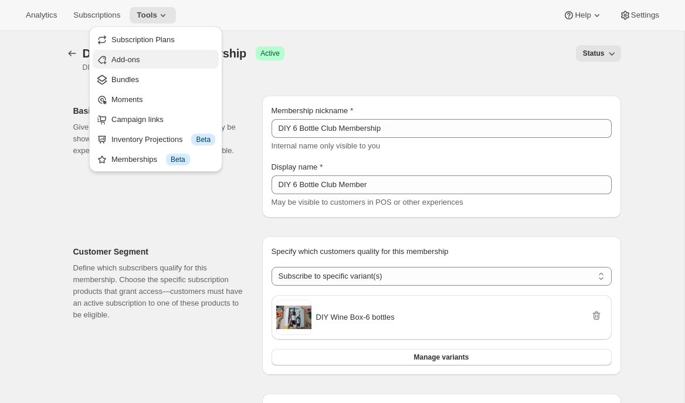
click at [140, 63] on span "Add-ons" at bounding box center [125, 59] width 28 height 9
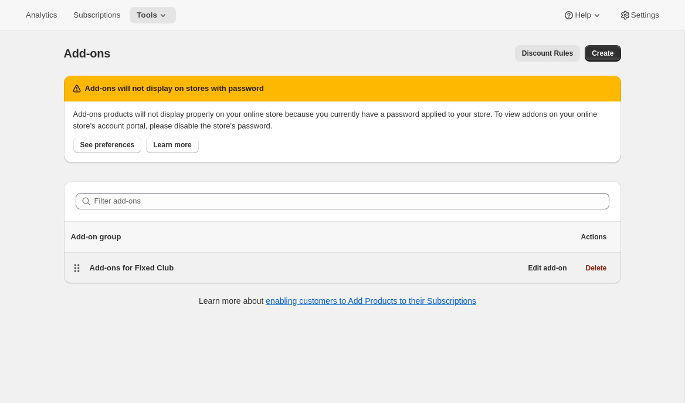
click at [140, 265] on span "Add-ons for Fixed Club" at bounding box center [132, 267] width 84 height 9
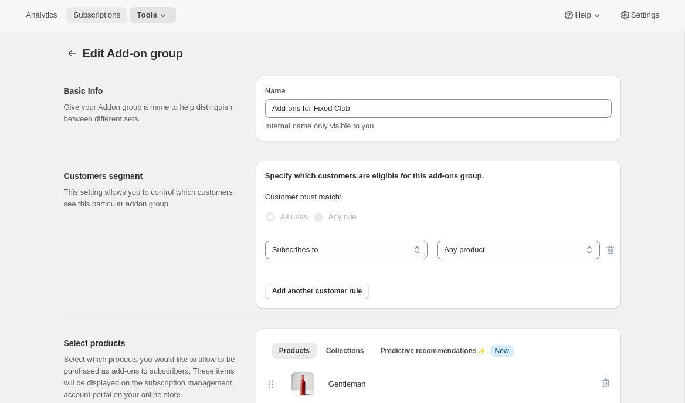
click at [84, 18] on span "Subscriptions" at bounding box center [96, 15] width 47 height 9
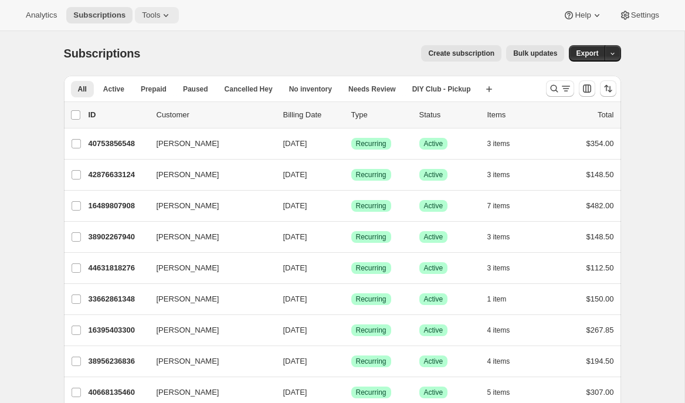
click at [160, 18] on span "Tools" at bounding box center [151, 15] width 18 height 9
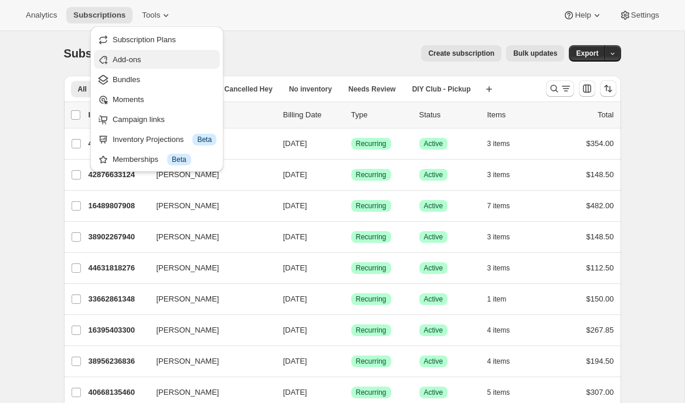
click at [167, 65] on span "Add-ons" at bounding box center [165, 60] width 104 height 12
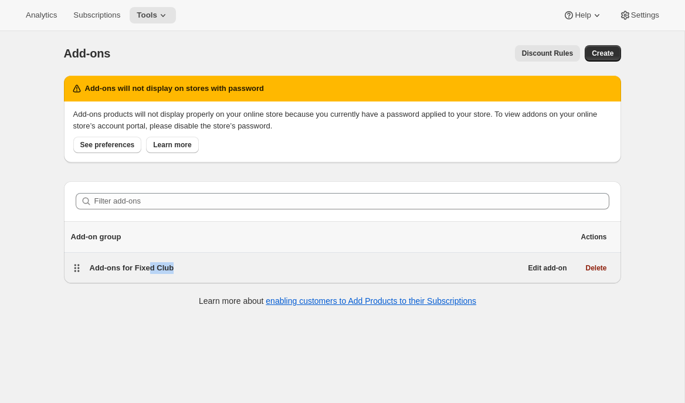
click at [153, 274] on div "Add-ons for Fixed Club" at bounding box center [306, 268] width 432 height 16
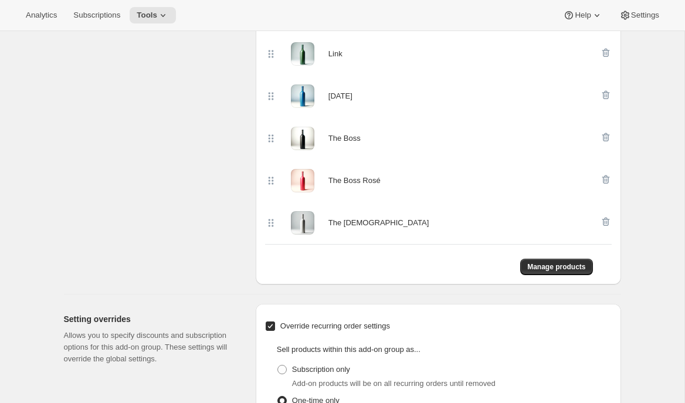
scroll to position [654, 0]
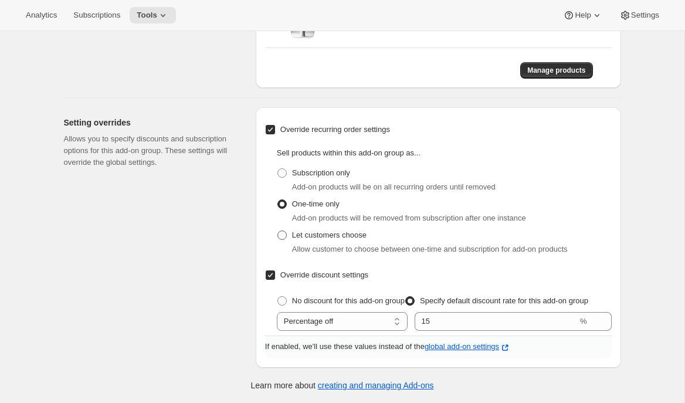
drag, startPoint x: 296, startPoint y: 236, endPoint x: 290, endPoint y: 239, distance: 6.0
click at [296, 236] on span "Let customers choose" at bounding box center [329, 235] width 75 height 9
click at [278, 231] on input "Let customers choose" at bounding box center [278, 231] width 1 height 1
radio input "true"
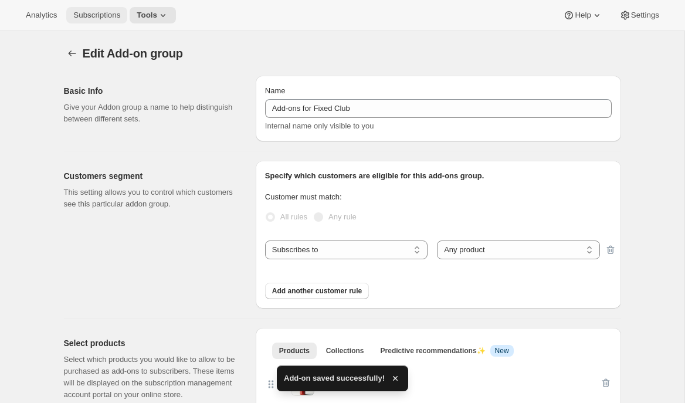
click at [97, 18] on span "Subscriptions" at bounding box center [96, 15] width 47 height 9
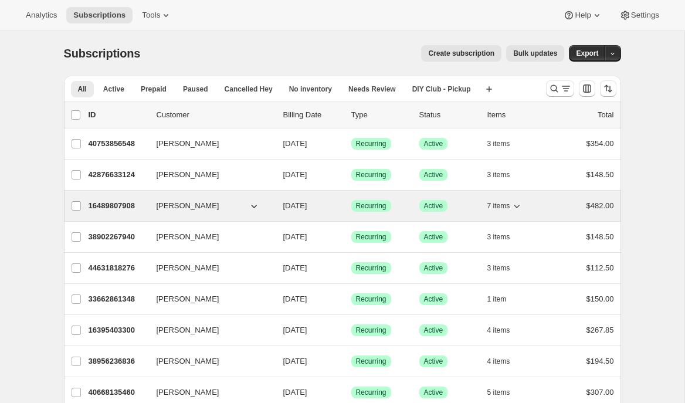
click at [117, 205] on p "16489807908" at bounding box center [118, 206] width 59 height 12
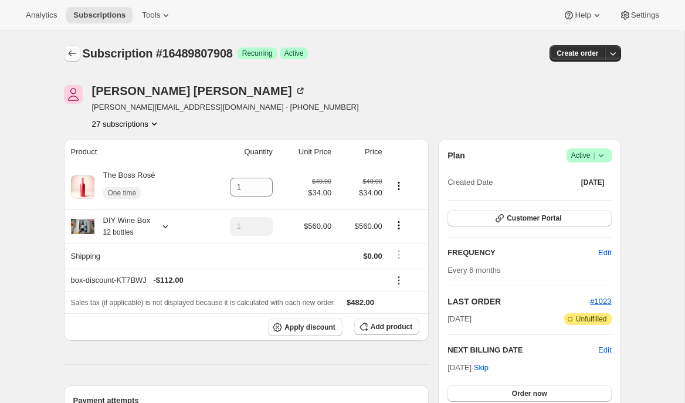
click at [69, 47] on button "Subscriptions" at bounding box center [72, 53] width 16 height 16
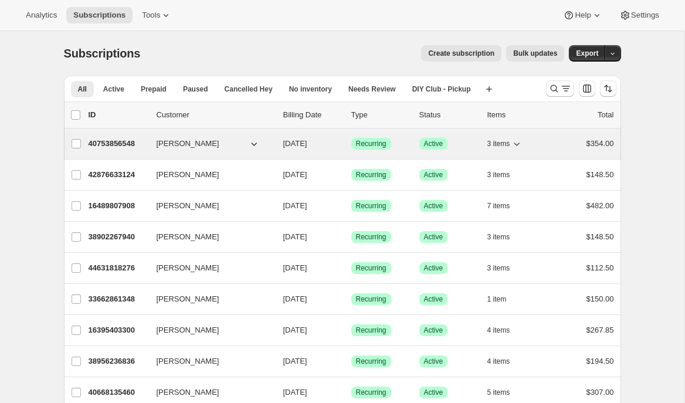
click at [123, 146] on p "40753856548" at bounding box center [118, 144] width 59 height 12
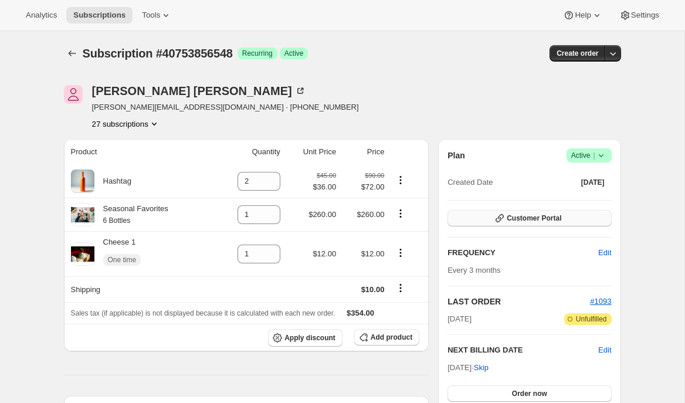
click at [509, 218] on span "Customer Portal" at bounding box center [534, 218] width 55 height 9
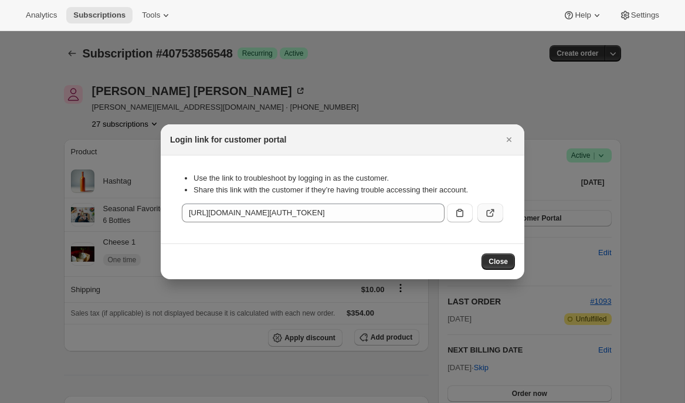
click at [493, 217] on icon ":r3i8:" at bounding box center [491, 213] width 12 height 12
click at [501, 145] on button "Close" at bounding box center [509, 139] width 16 height 16
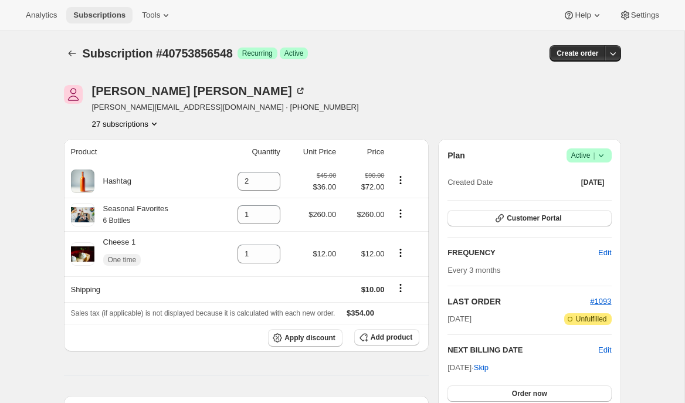
click at [100, 13] on span "Subscriptions" at bounding box center [99, 15] width 52 height 9
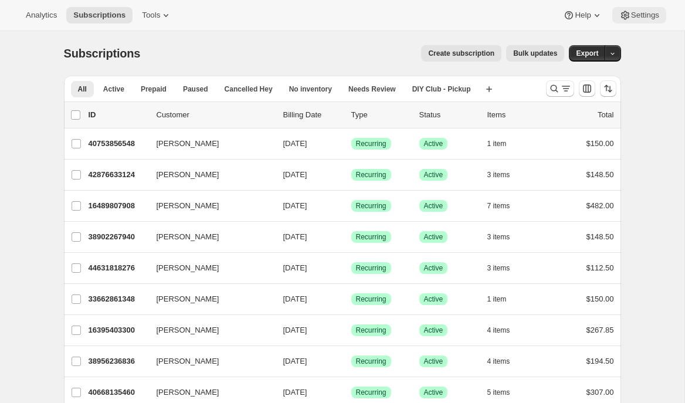
click at [642, 18] on span "Settings" at bounding box center [645, 15] width 28 height 9
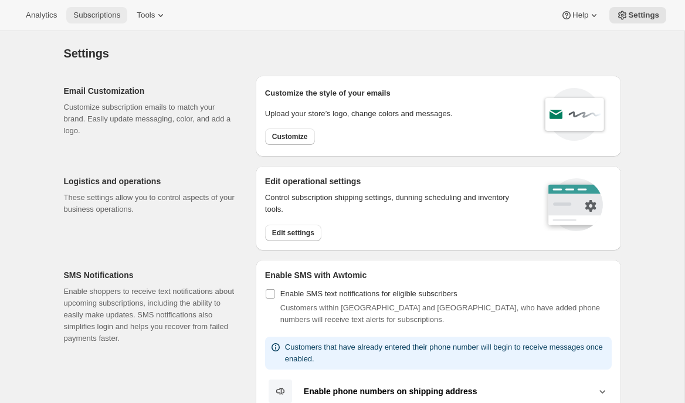
click at [116, 12] on span "Subscriptions" at bounding box center [96, 15] width 47 height 9
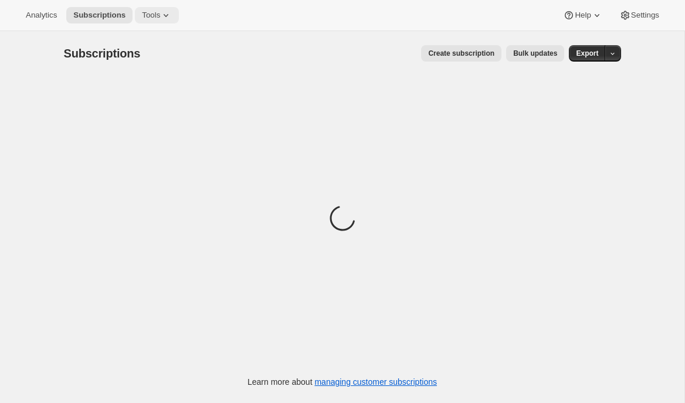
click at [167, 16] on icon at bounding box center [166, 15] width 12 height 12
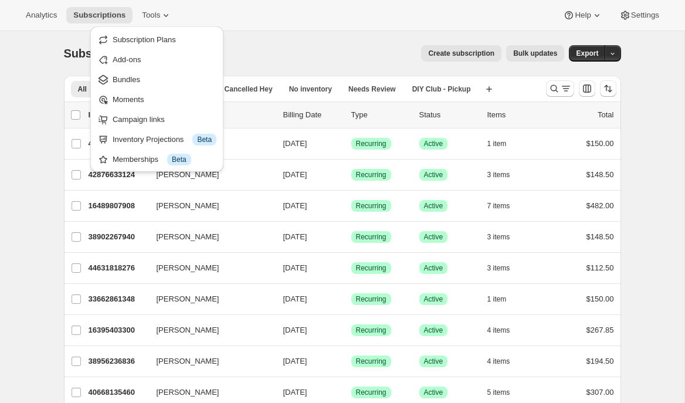
click at [283, 43] on div "Subscriptions. This page is ready Subscriptions Create subscription Bulk update…" at bounding box center [342, 53] width 557 height 45
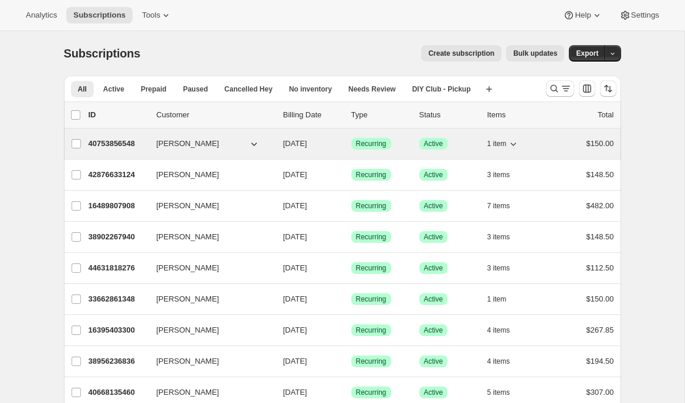
click at [119, 144] on p "40753856548" at bounding box center [118, 144] width 59 height 12
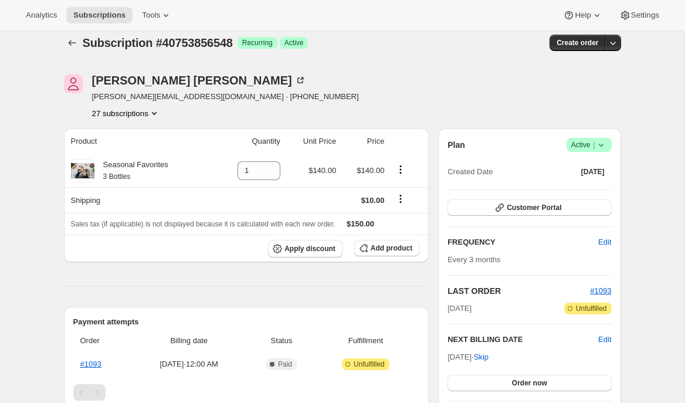
scroll to position [10, 0]
click at [389, 250] on span "Add product" at bounding box center [392, 248] width 42 height 9
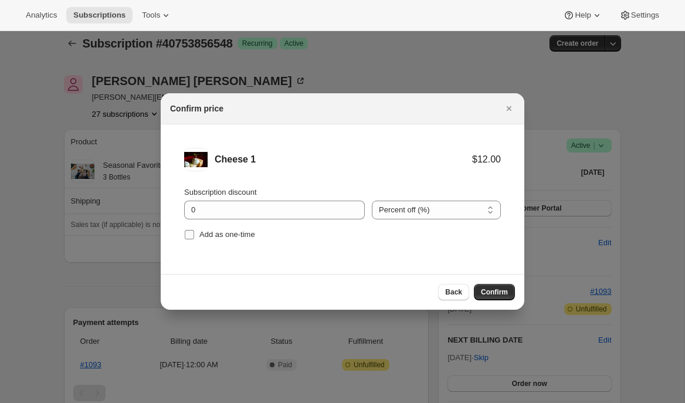
click at [236, 232] on span "Add as one-time" at bounding box center [228, 234] width 56 height 9
click at [194, 232] on input "Add as one-time" at bounding box center [189, 234] width 9 height 9
checkbox input "true"
click at [493, 295] on span "Confirm" at bounding box center [494, 292] width 27 height 9
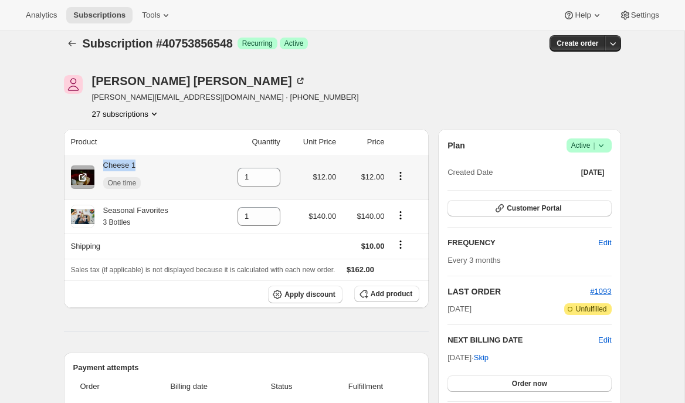
drag, startPoint x: 100, startPoint y: 165, endPoint x: 145, endPoint y: 165, distance: 44.6
click at [145, 165] on div "Cheese 1 One time" at bounding box center [141, 177] width 140 height 35
click at [66, 42] on icon "Subscriptions" at bounding box center [72, 44] width 12 height 12
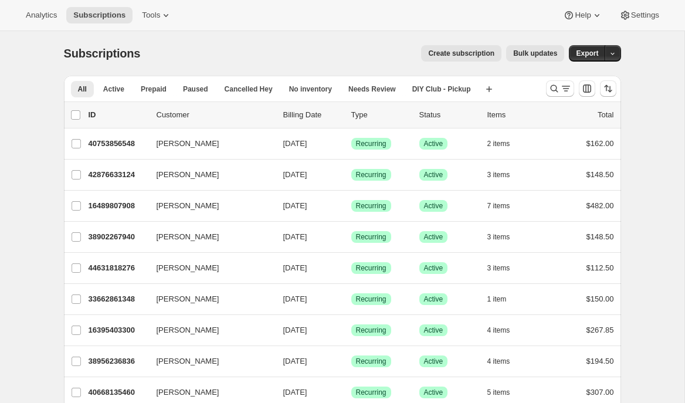
click at [529, 59] on button "Bulk updates" at bounding box center [535, 53] width 58 height 16
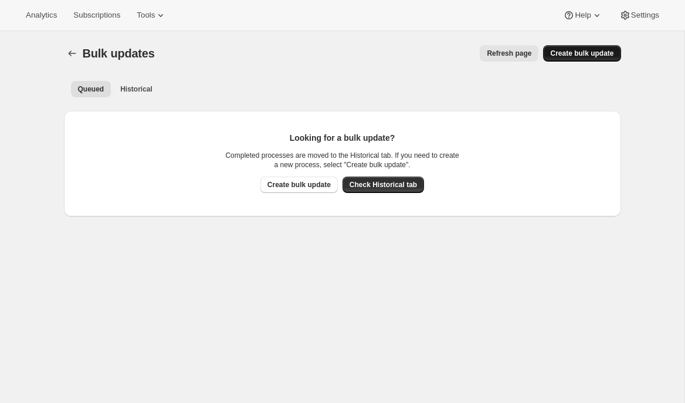
click at [592, 56] on span "Create bulk update" at bounding box center [581, 53] width 63 height 9
select select "11"
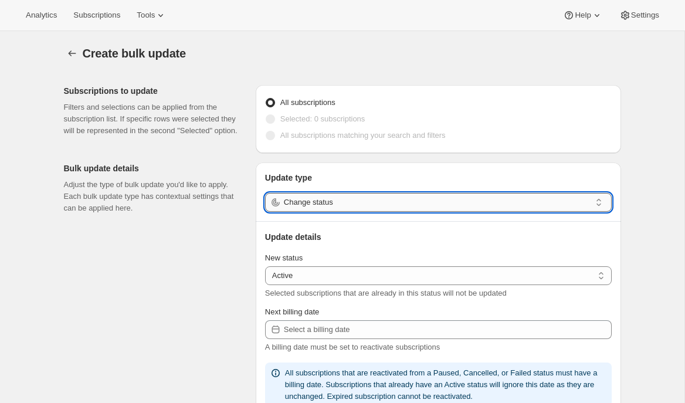
click at [476, 201] on input "Change status" at bounding box center [437, 202] width 307 height 19
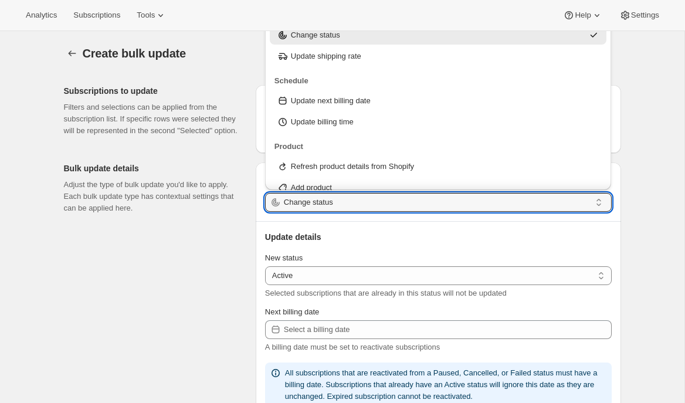
click at [411, 183] on div "Add product" at bounding box center [438, 188] width 323 height 12
type input "Add product"
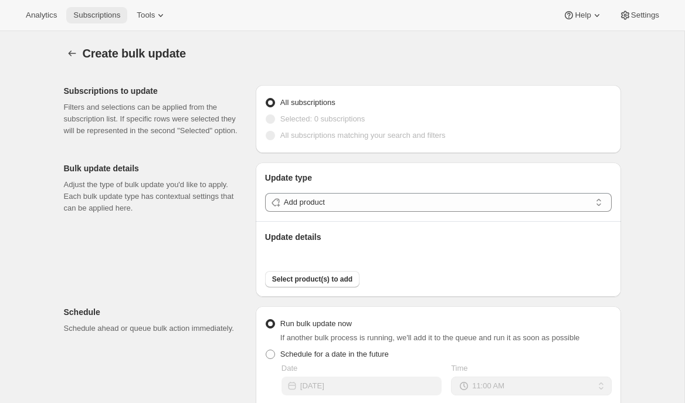
click at [103, 17] on span "Subscriptions" at bounding box center [96, 15] width 47 height 9
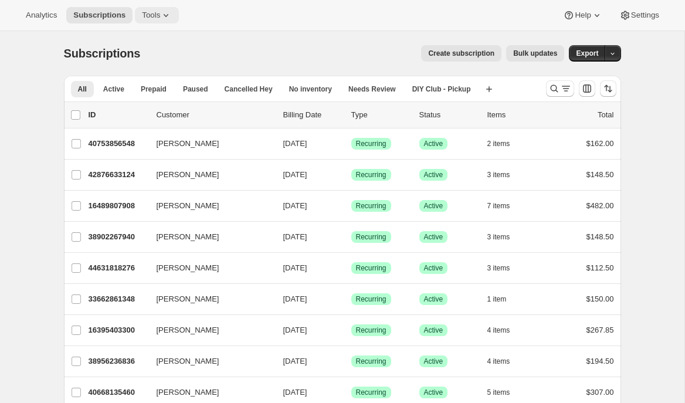
click at [160, 11] on span "Tools" at bounding box center [151, 15] width 18 height 9
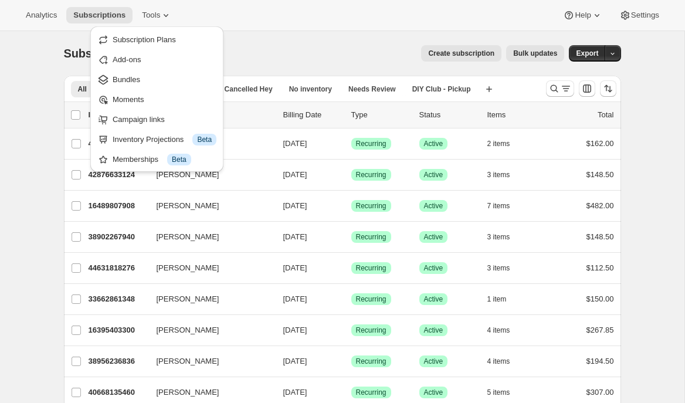
click at [140, 117] on span "Campaign links" at bounding box center [139, 119] width 52 height 9
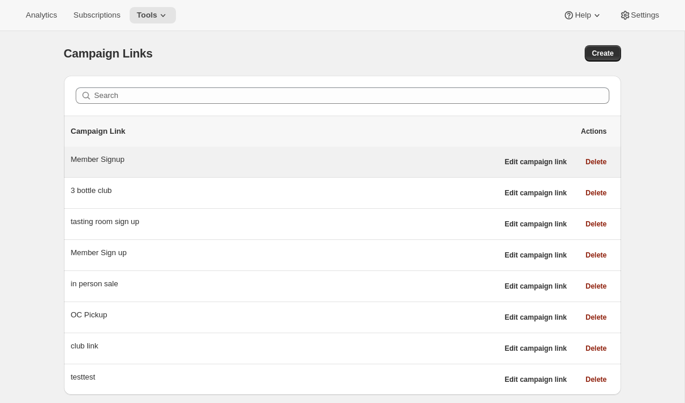
click at [421, 154] on div "Member Signup" at bounding box center [284, 160] width 427 height 12
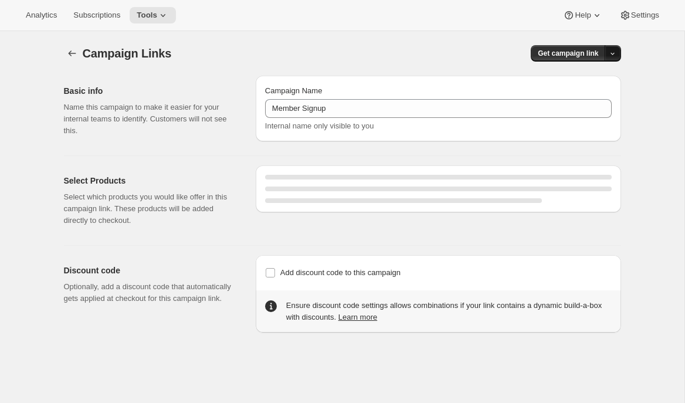
select select "gid://shopify/SellingPlan/7445479460"
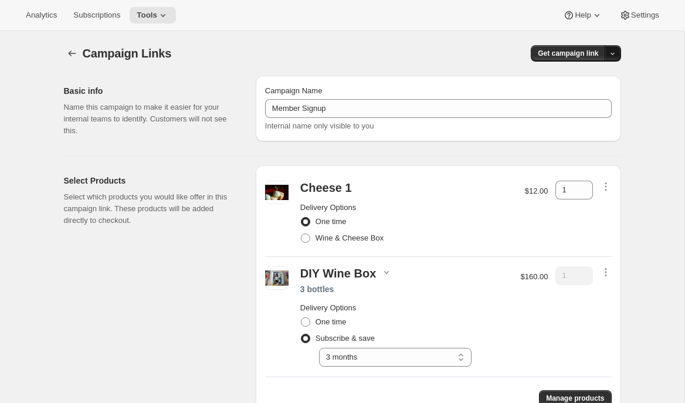
click at [614, 52] on icon "button" at bounding box center [613, 54] width 8 height 8
click at [573, 98] on icon "button" at bounding box center [571, 98] width 12 height 12
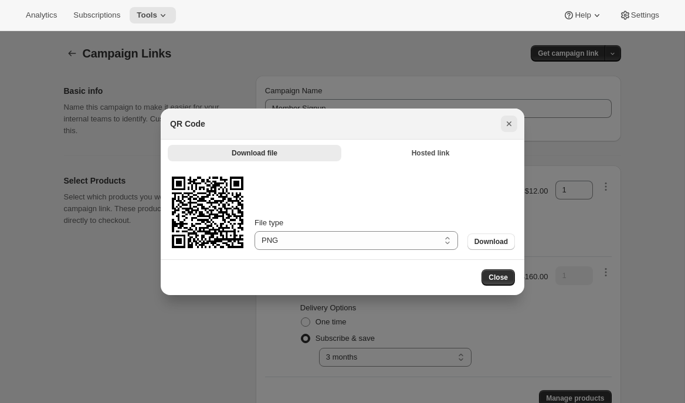
click at [506, 124] on icon "Close" at bounding box center [509, 124] width 12 height 12
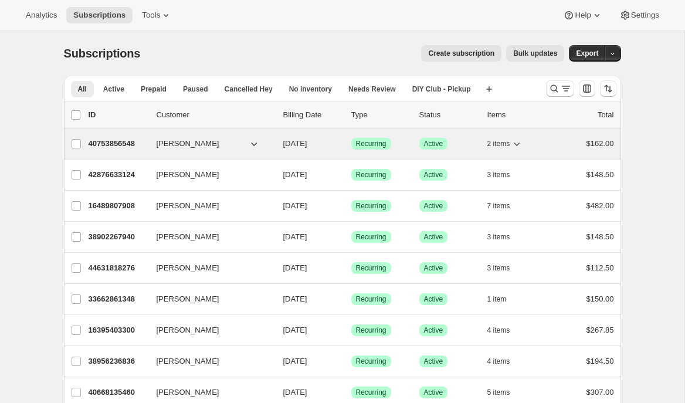
click at [127, 141] on p "40753856548" at bounding box center [118, 144] width 59 height 12
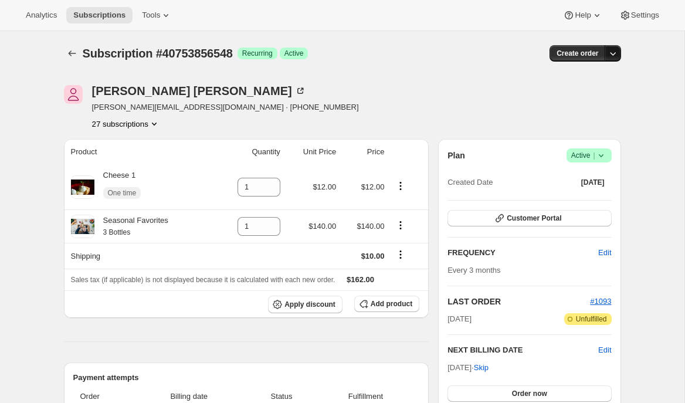
click at [612, 53] on icon "button" at bounding box center [613, 54] width 12 height 12
click at [566, 98] on span "Create custom one-time order" at bounding box center [564, 97] width 102 height 9
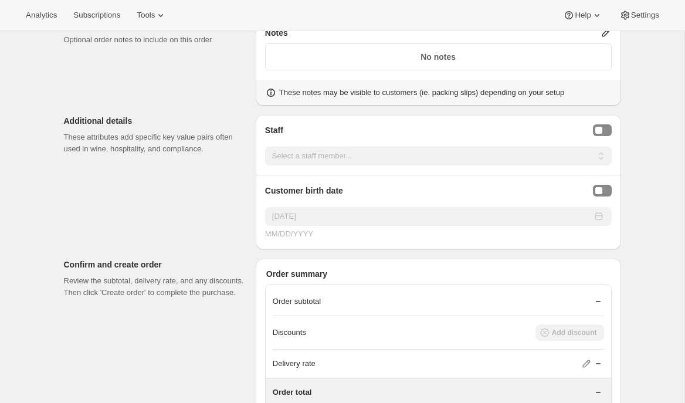
scroll to position [1475, 0]
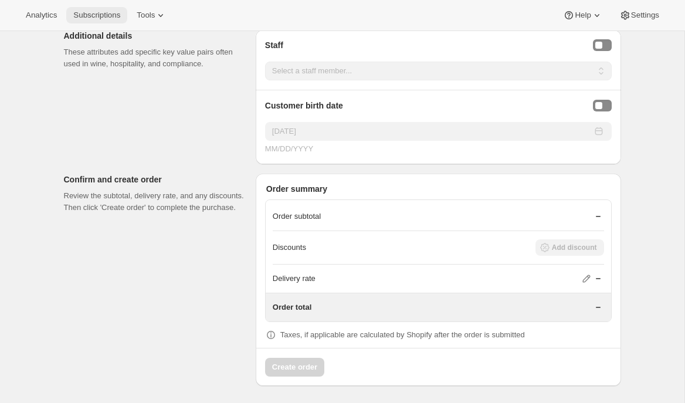
click at [98, 14] on span "Subscriptions" at bounding box center [96, 15] width 47 height 9
